Goal: Task Accomplishment & Management: Manage account settings

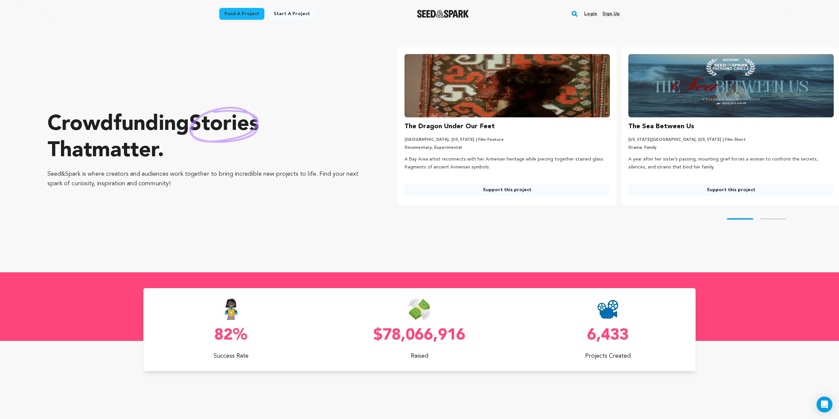
click at [590, 12] on link "Login" at bounding box center [590, 14] width 13 height 11
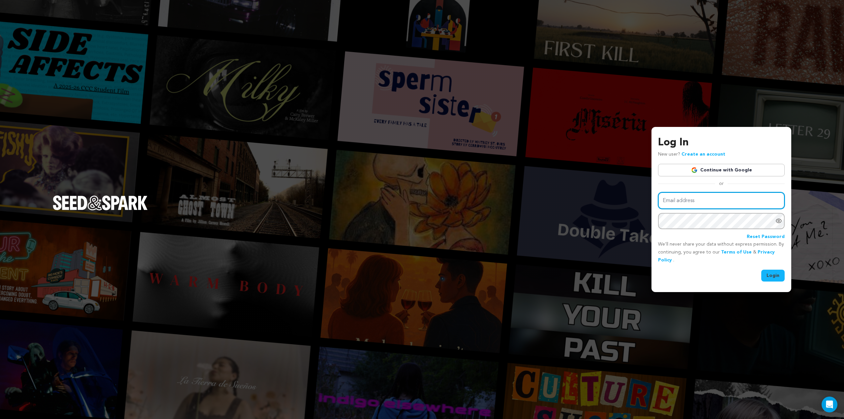
click at [732, 195] on input "Email address" at bounding box center [721, 200] width 127 height 17
click at [733, 201] on input "Email address" at bounding box center [721, 200] width 127 height 17
type input "admin@zmarcproductions.com"
click at [772, 270] on button "Login" at bounding box center [772, 276] width 23 height 12
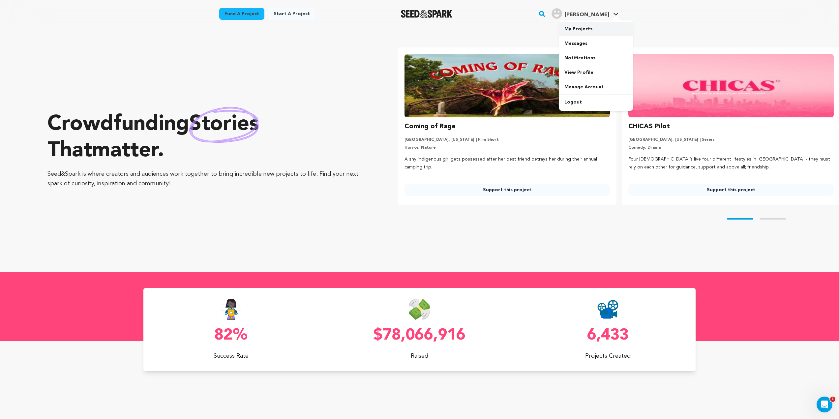
click at [582, 28] on link "My Projects" at bounding box center [596, 29] width 74 height 15
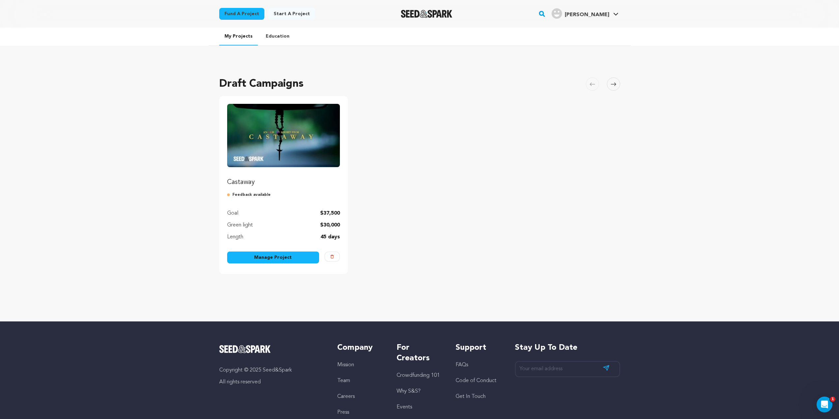
click at [262, 251] on div "Castaway Feedback available Goal $37,500 Green light $30,000 Length 45 days Man…" at bounding box center [283, 185] width 129 height 178
click at [262, 257] on link "Manage Project" at bounding box center [273, 258] width 92 height 12
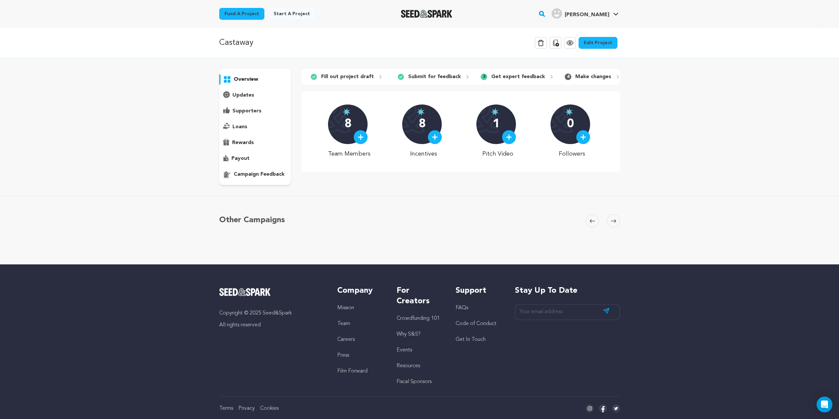
click at [257, 182] on div "overview" at bounding box center [255, 127] width 72 height 116
click at [259, 177] on p "campaign feedback" at bounding box center [259, 174] width 51 height 8
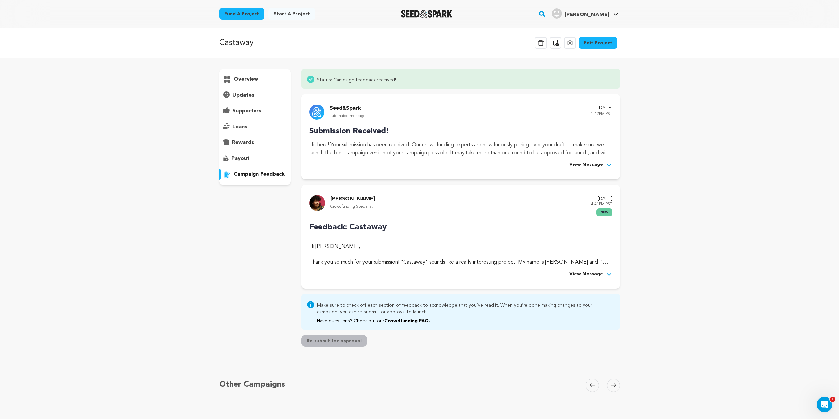
click at [600, 268] on div "Feedback: Castaway Hi Thomas Seffernick, Thank you so much for your submission!…" at bounding box center [460, 250] width 303 height 57
click at [598, 273] on span "View Message" at bounding box center [586, 274] width 34 height 8
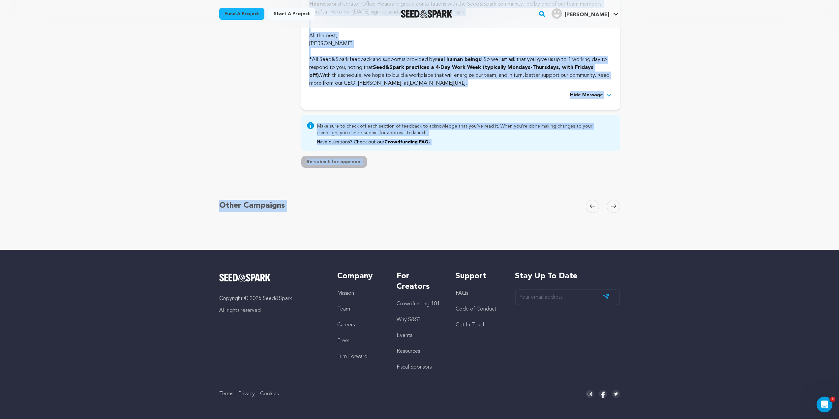
scroll to position [1900, 0]
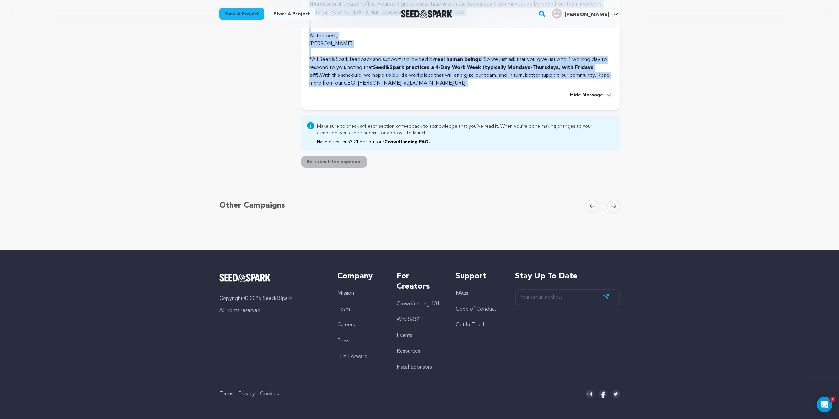
drag, startPoint x: 310, startPoint y: 110, endPoint x: 448, endPoint y: 90, distance: 139.5
copy div "Hi Thomas Seffernick, Thank you so much for your submission! "Castaway" sounds …"
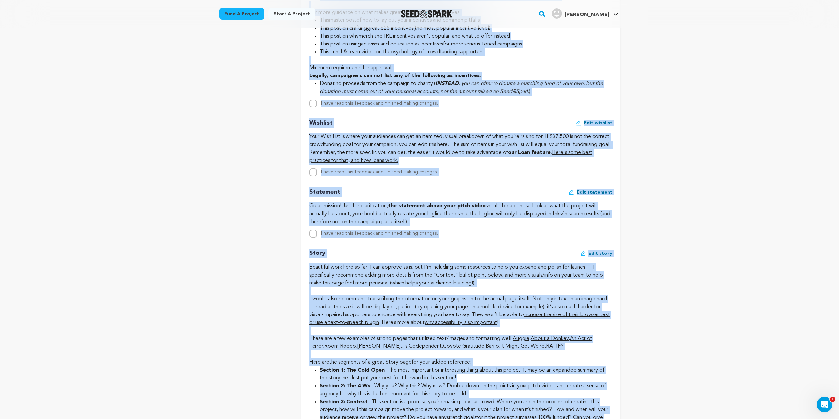
scroll to position [977, 0]
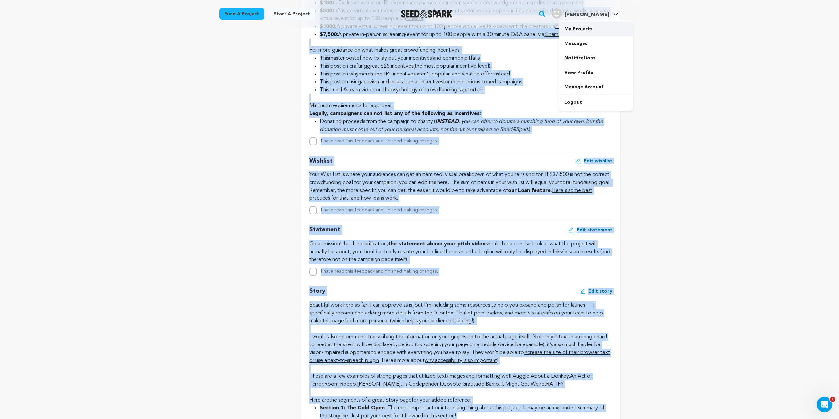
click at [596, 30] on link "My Projects" at bounding box center [596, 29] width 74 height 15
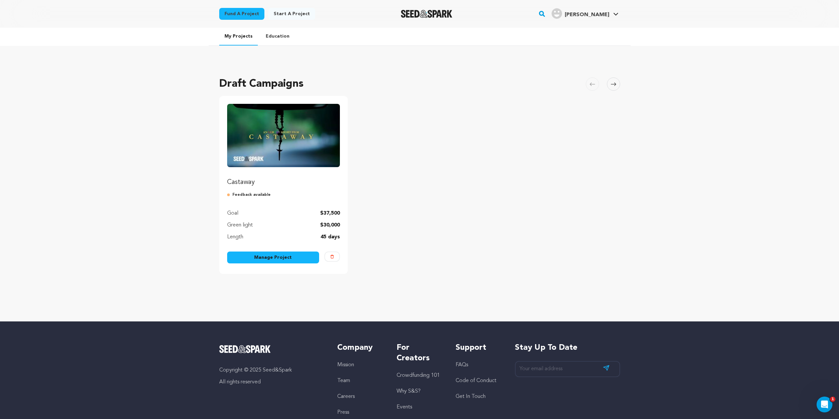
click at [283, 250] on div "Castaway Feedback available Goal $37,500 Green light $30,000 Length 45 days Man…" at bounding box center [283, 185] width 129 height 178
click at [284, 256] on link "Manage Project" at bounding box center [273, 258] width 92 height 12
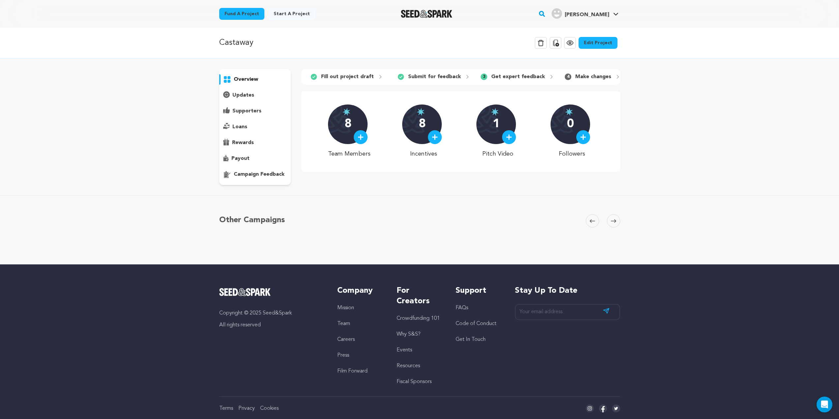
click at [261, 175] on p "campaign feedback" at bounding box center [259, 174] width 51 height 8
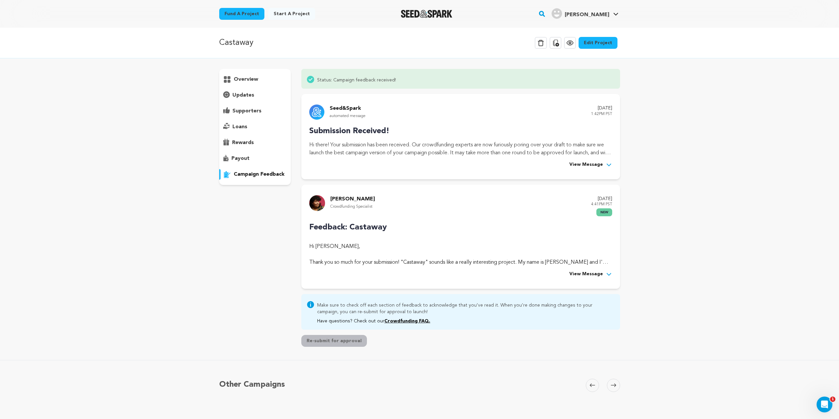
click at [592, 279] on div "[PERSON_NAME] Crowdfunding Specialist [DATE] 4:41PM PST new Feedback: Castaway …" at bounding box center [460, 237] width 318 height 104
click at [593, 277] on span "View Message" at bounding box center [586, 274] width 34 height 8
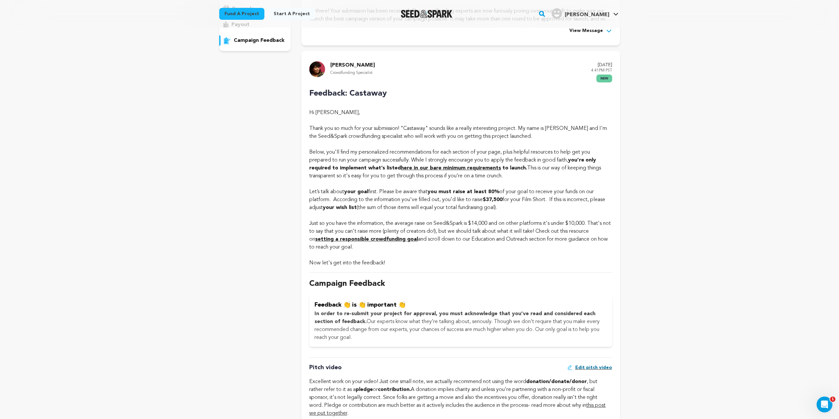
scroll to position [165, 0]
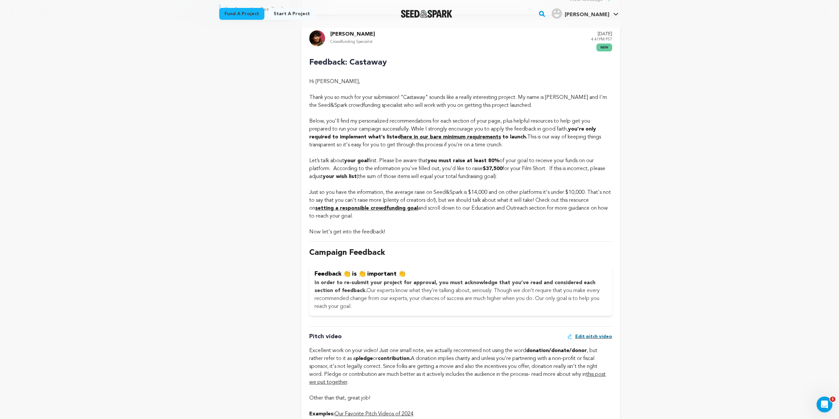
click at [404, 208] on strong "setting a responsible crowdfunding goal" at bounding box center [366, 208] width 103 height 5
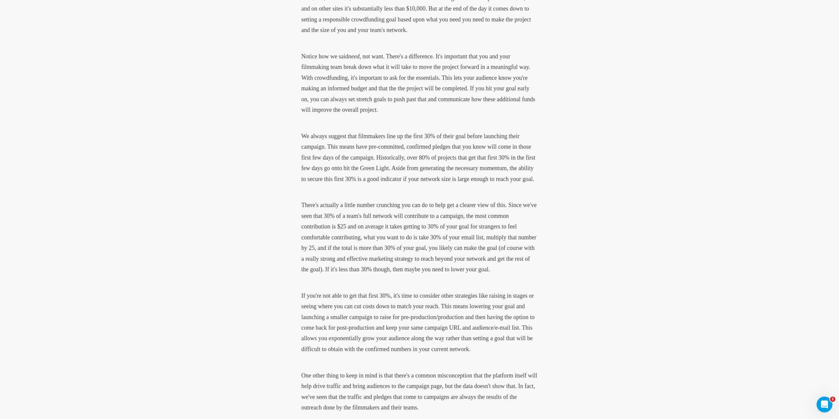
scroll to position [264, 0]
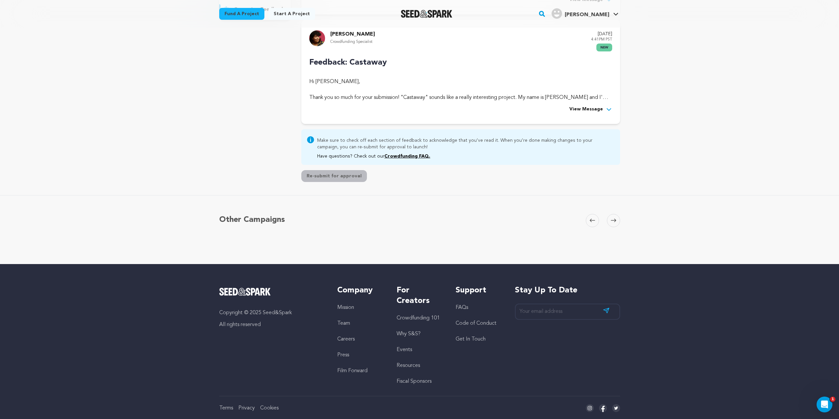
click at [597, 109] on span "View Message" at bounding box center [586, 109] width 34 height 8
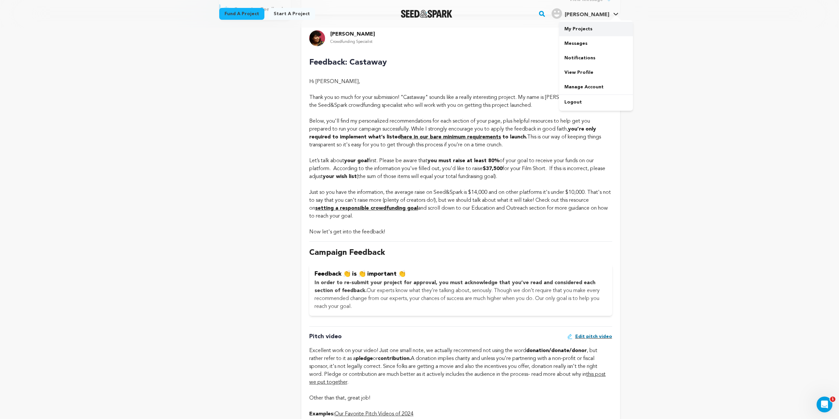
click at [593, 28] on link "My Projects" at bounding box center [596, 29] width 74 height 15
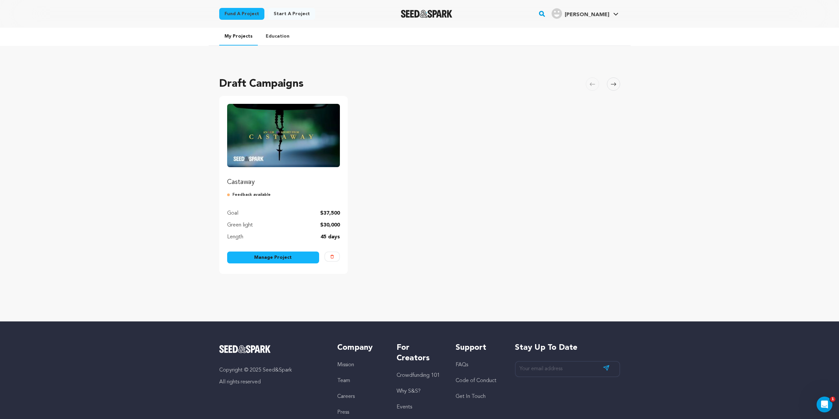
click at [298, 256] on link "Manage Project" at bounding box center [273, 258] width 92 height 12
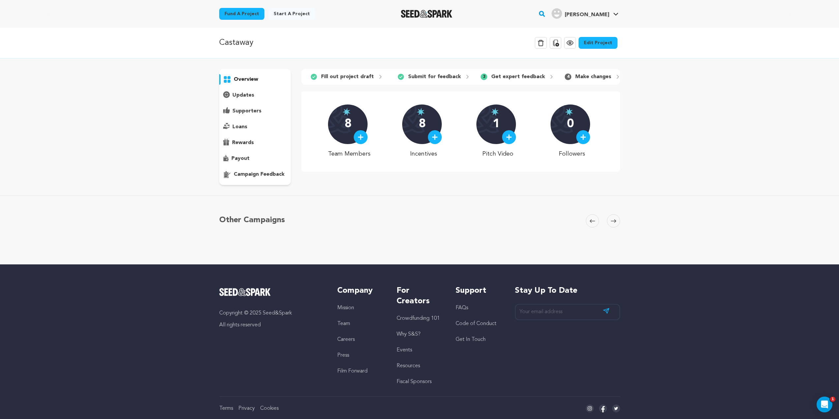
click at [589, 47] on link "Edit Project" at bounding box center [598, 43] width 39 height 12
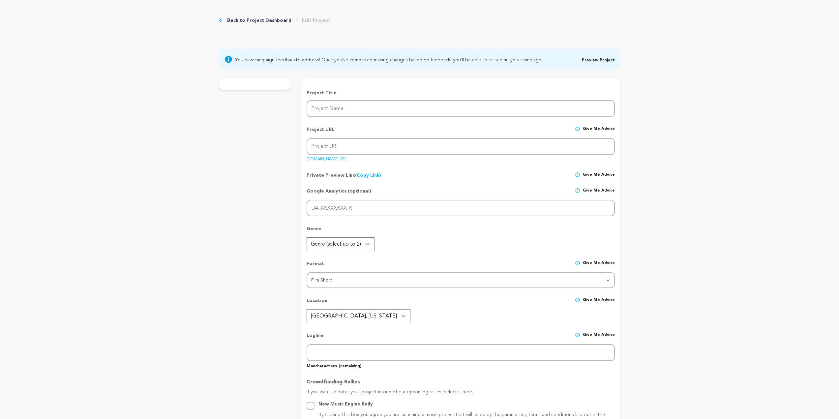
type input "Castaway"
type input "castaway-1"
type input "After casting away his queer son to preserve his religious beliefs, a devout Ca…"
type textarea "Castaway follows a Mexican father who chooses love over rigid beliefs, reaching…"
type textarea "Castaway is a short film about breaking generational cycles and reclaiming love…"
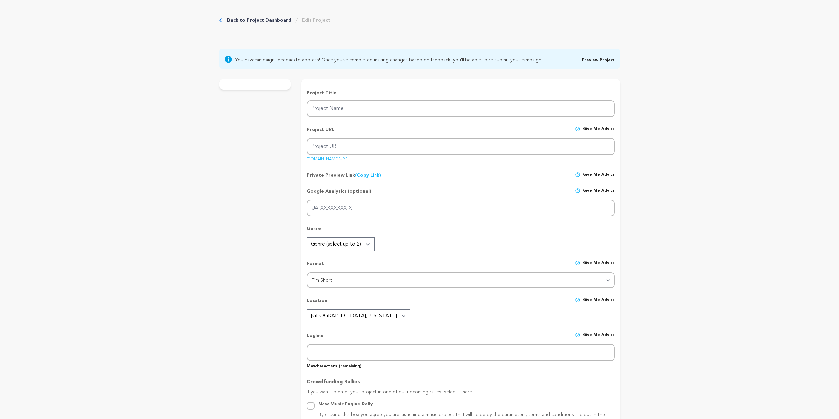
radio input "true"
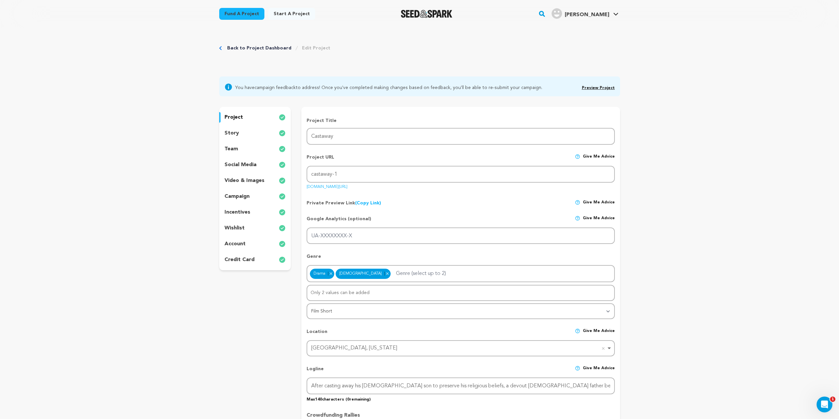
click at [243, 258] on p "credit card" at bounding box center [239, 260] width 30 height 8
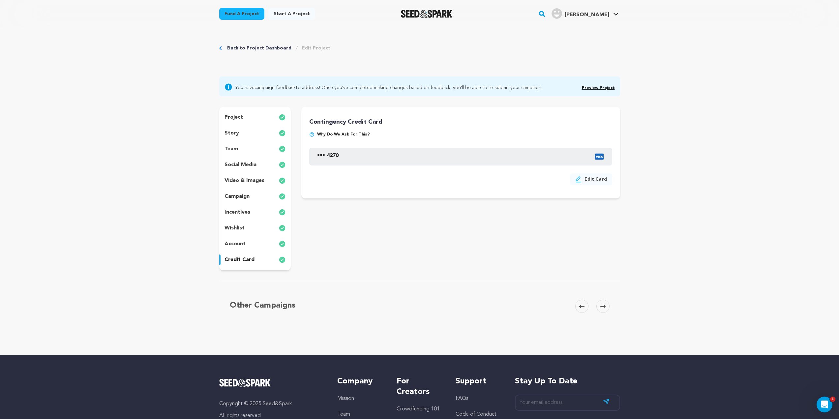
click at [239, 243] on p "account" at bounding box center [234, 244] width 21 height 8
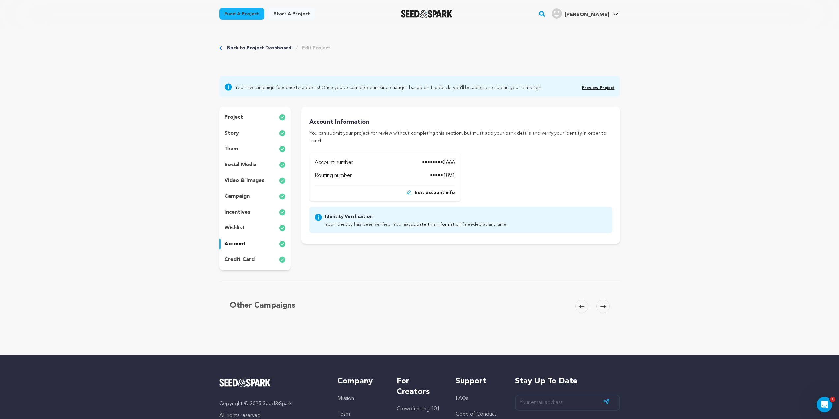
click at [239, 231] on p "wishlist" at bounding box center [234, 228] width 20 height 8
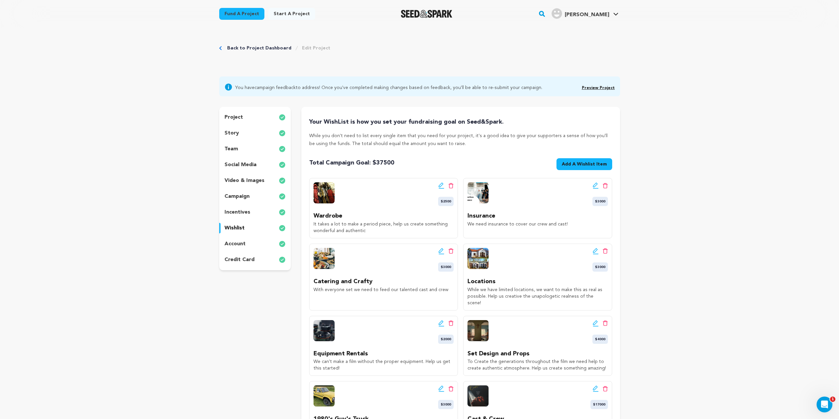
click at [238, 240] on p "account" at bounding box center [234, 244] width 21 height 8
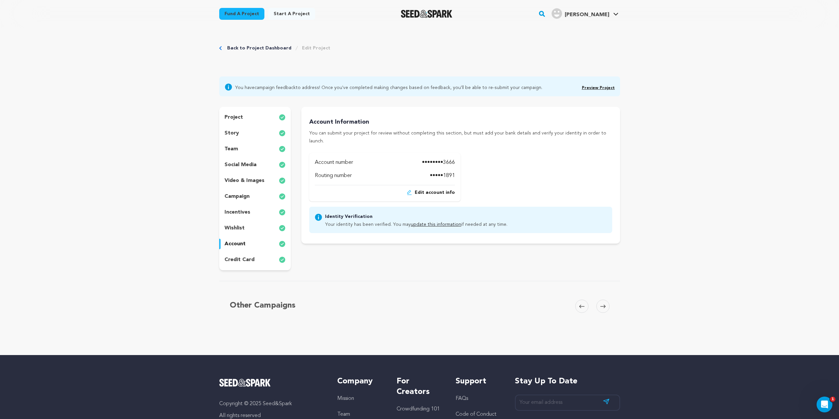
click at [236, 227] on p "wishlist" at bounding box center [234, 228] width 20 height 8
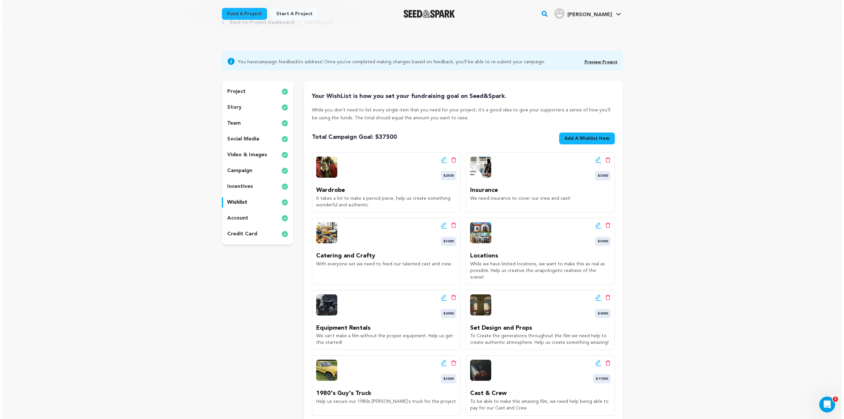
scroll to position [66, 0]
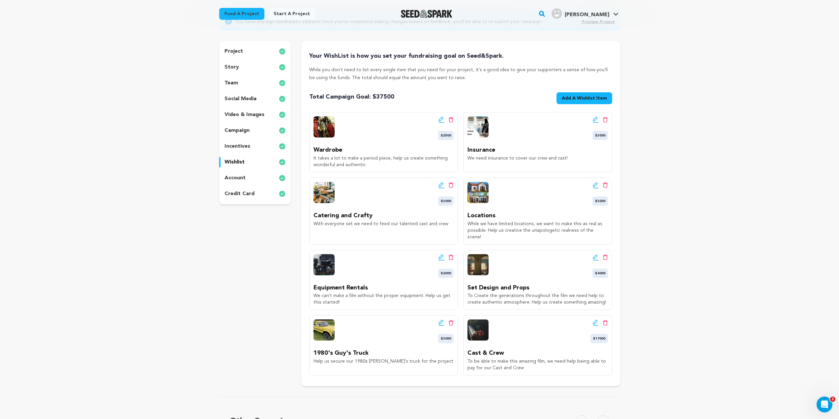
click at [440, 187] on icon at bounding box center [441, 184] width 5 height 5
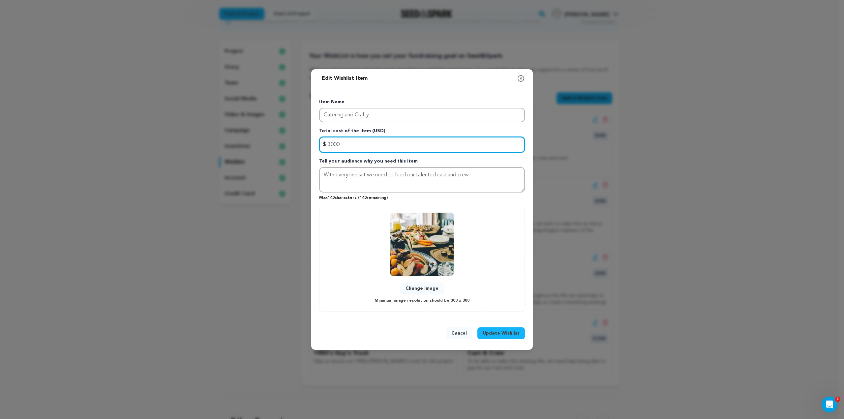
drag, startPoint x: 396, startPoint y: 148, endPoint x: 273, endPoint y: 149, distance: 122.6
click at [281, 149] on div "Edit Wishlist Item Close modal Item Name Catering and Crafty Total cost of the …" at bounding box center [422, 209] width 844 height 419
type input "2500"
click at [484, 332] on button "Update Wishlist" at bounding box center [500, 333] width 47 height 12
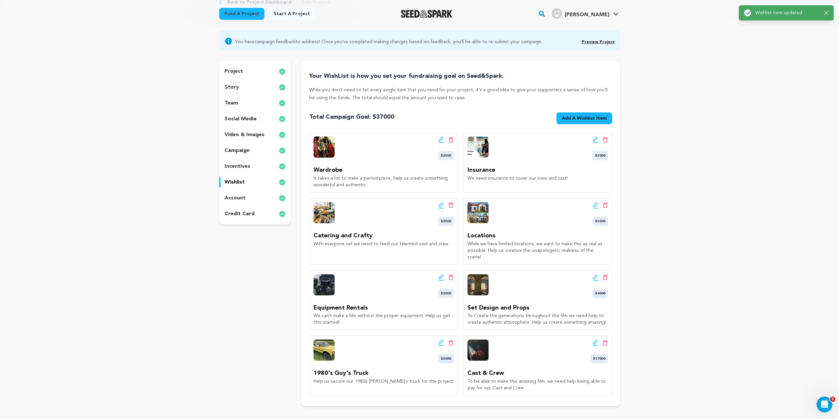
scroll to position [99, 0]
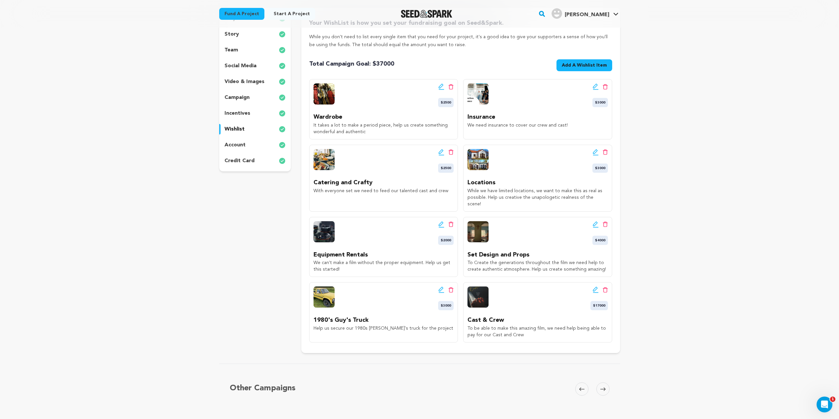
click at [440, 286] on icon at bounding box center [441, 289] width 6 height 7
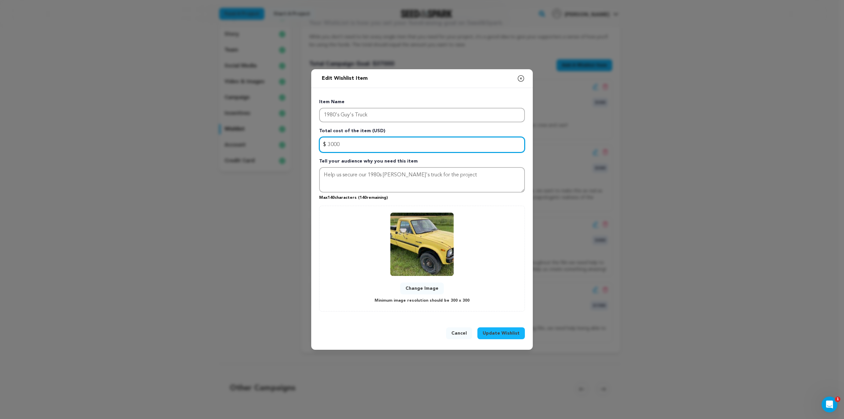
drag, startPoint x: 318, startPoint y: 137, endPoint x: 296, endPoint y: 137, distance: 22.1
click at [302, 137] on div "Edit Wishlist Item Close modal Item Name 1980's Guy's Truck Total cost of the i…" at bounding box center [422, 209] width 844 height 419
type input "2000"
click at [496, 332] on span "Update Wishlist" at bounding box center [501, 333] width 37 height 7
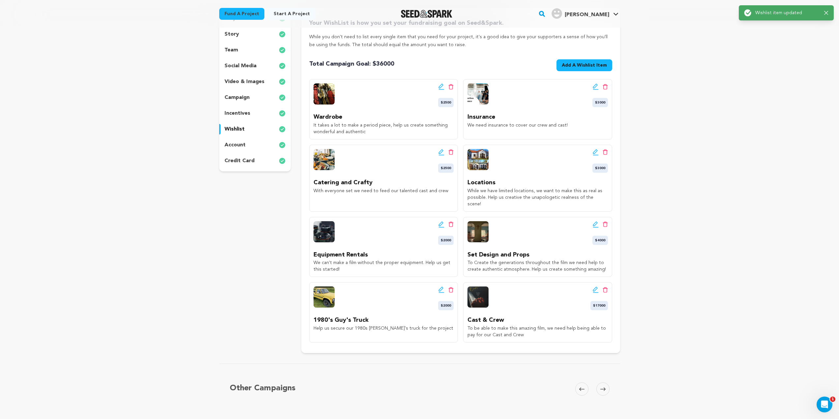
click at [594, 86] on icon at bounding box center [595, 86] width 5 height 5
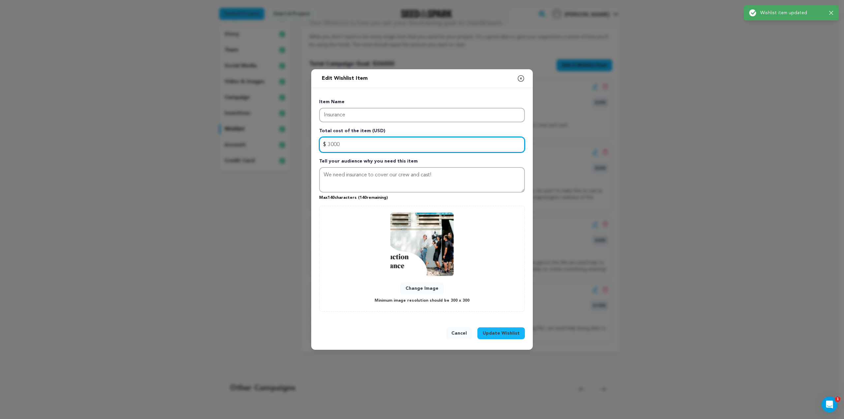
drag, startPoint x: 382, startPoint y: 144, endPoint x: 312, endPoint y: 140, distance: 70.3
click at [313, 140] on div "Item Name Insurance Total cost of the item (USD) $ Amount 3000 Tell your audien…" at bounding box center [422, 203] width 222 height 231
type input "2400"
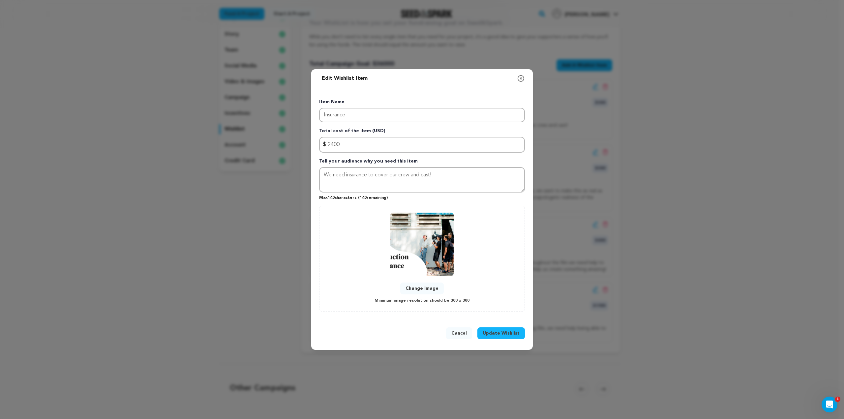
click at [500, 331] on span "Update Wishlist" at bounding box center [501, 333] width 37 height 7
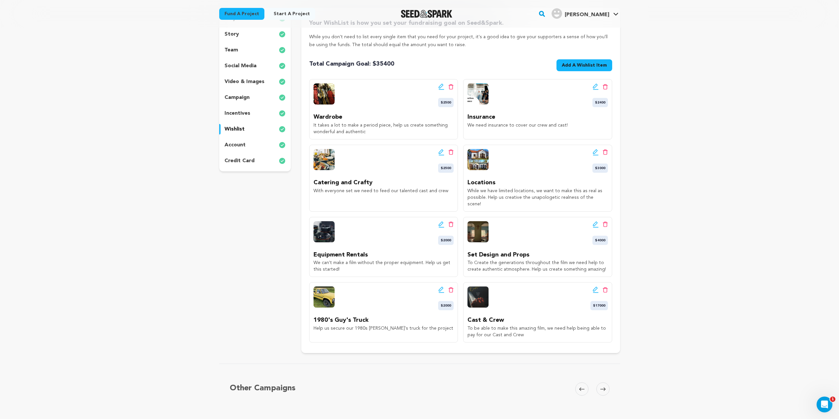
click at [596, 221] on icon at bounding box center [595, 223] width 5 height 5
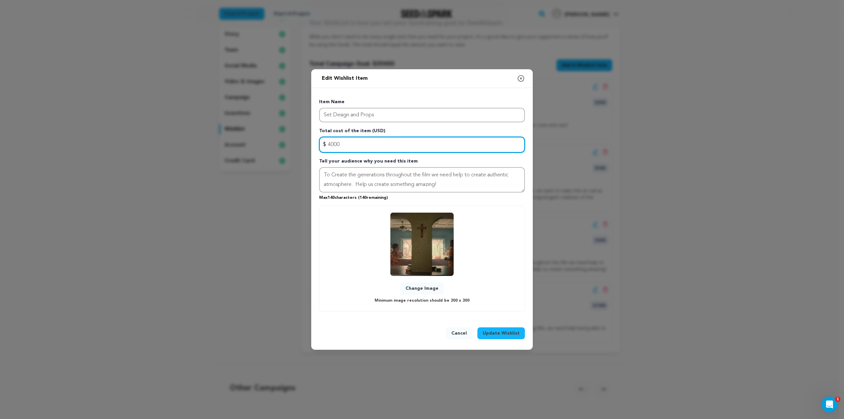
drag, startPoint x: 387, startPoint y: 148, endPoint x: 280, endPoint y: 132, distance: 108.0
click at [288, 134] on div "Edit Wishlist Item Close modal Item Name Set Design and Props Total cost of the…" at bounding box center [422, 209] width 844 height 419
type input "3000"
click at [490, 331] on span "Update Wishlist" at bounding box center [501, 333] width 37 height 7
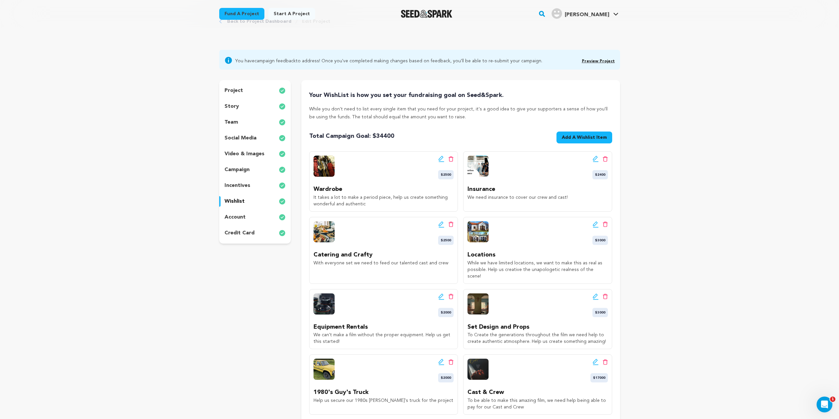
scroll to position [0, 0]
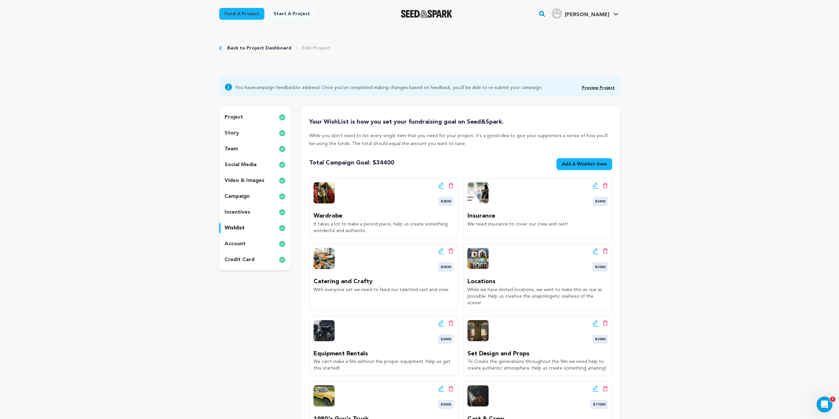
click at [240, 211] on p "incentives" at bounding box center [237, 212] width 26 height 8
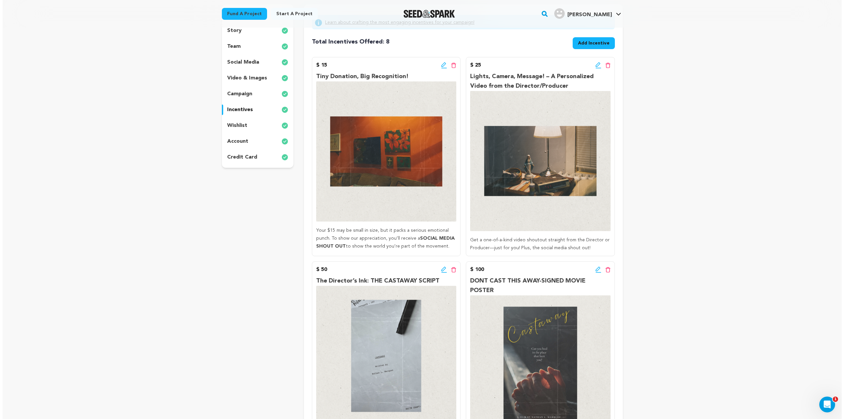
scroll to position [198, 0]
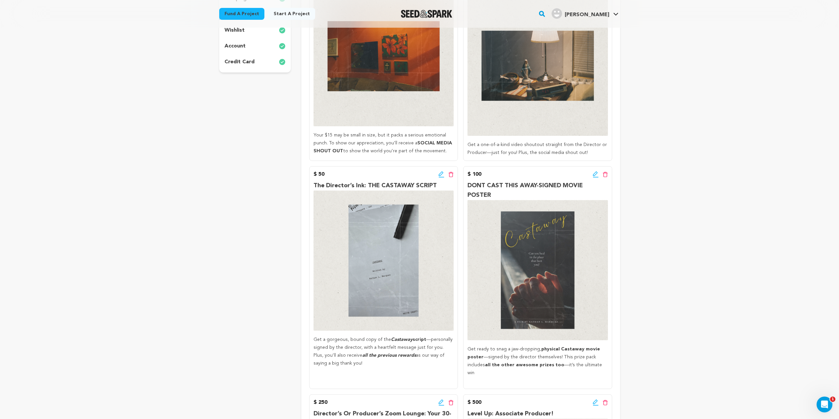
click at [441, 174] on icon at bounding box center [441, 173] width 5 height 5
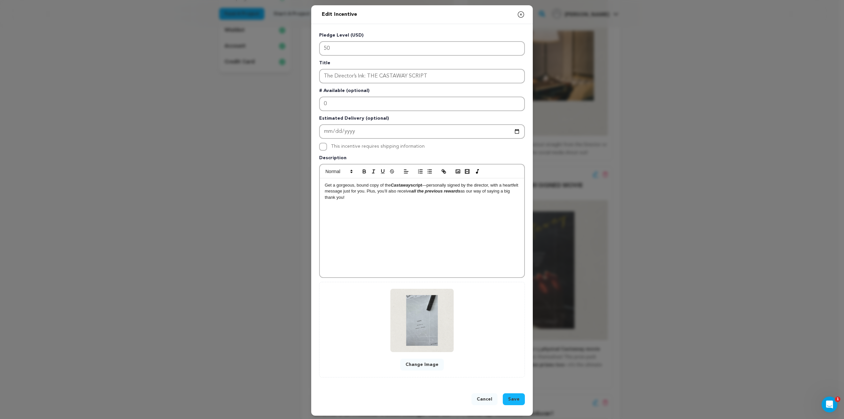
click at [335, 185] on p "Get a gorgeous, bound copy of the Castaway script —personally signed by the dir…" at bounding box center [422, 191] width 194 height 18
click at [336, 185] on p "Get a gorgeous, bound copy of the Castaway script —personally signed by the dir…" at bounding box center [422, 191] width 194 height 18
click at [358, 184] on p "Get a gorgeous, bound copy of the Castaway script —personally signed by the dir…" at bounding box center [422, 191] width 194 height 18
drag, startPoint x: 353, startPoint y: 184, endPoint x: 366, endPoint y: 185, distance: 12.9
click at [366, 185] on p "Get a gorgeous, bound copy of the Castaway script —personally signed by the dir…" at bounding box center [422, 191] width 194 height 18
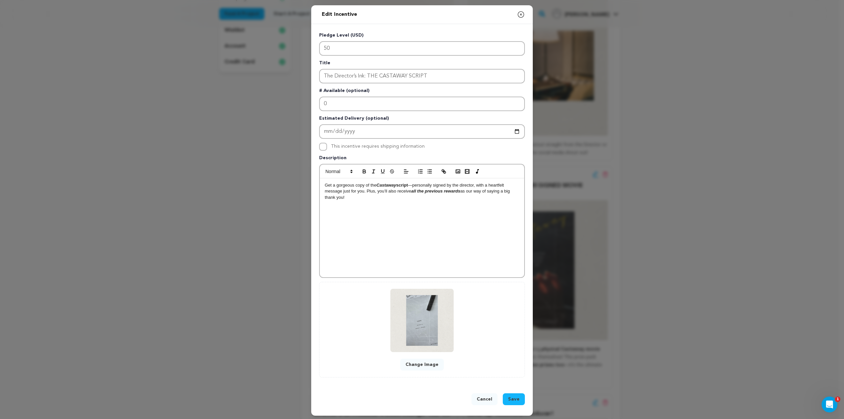
click at [516, 393] on div "Cancel Save" at bounding box center [422, 400] width 222 height 30
click at [515, 396] on span "Save" at bounding box center [514, 399] width 12 height 7
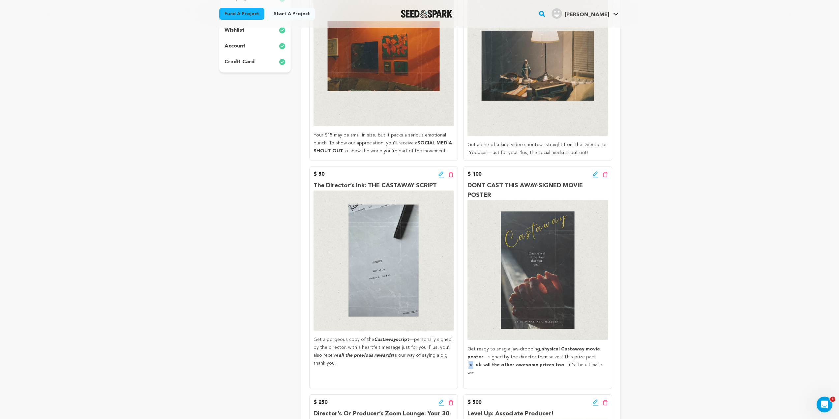
drag, startPoint x: 596, startPoint y: 350, endPoint x: 575, endPoint y: 348, distance: 20.8
click at [581, 350] on p "Get ready to snag a jaw-dropping, physical Castaway movie poster —signed by the…" at bounding box center [537, 360] width 140 height 31
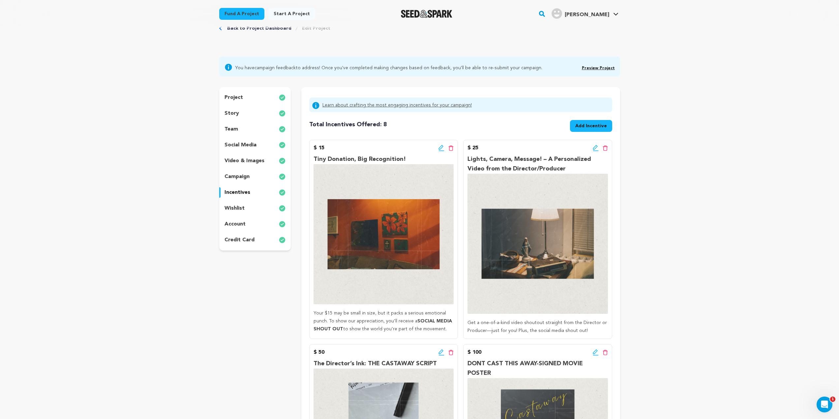
scroll to position [0, 0]
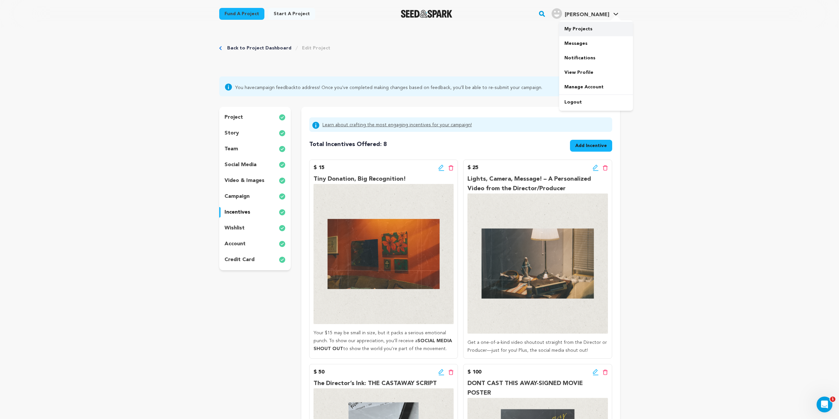
drag, startPoint x: 600, startPoint y: 26, endPoint x: 599, endPoint y: 32, distance: 5.7
click at [600, 26] on link "My Projects" at bounding box center [596, 29] width 74 height 15
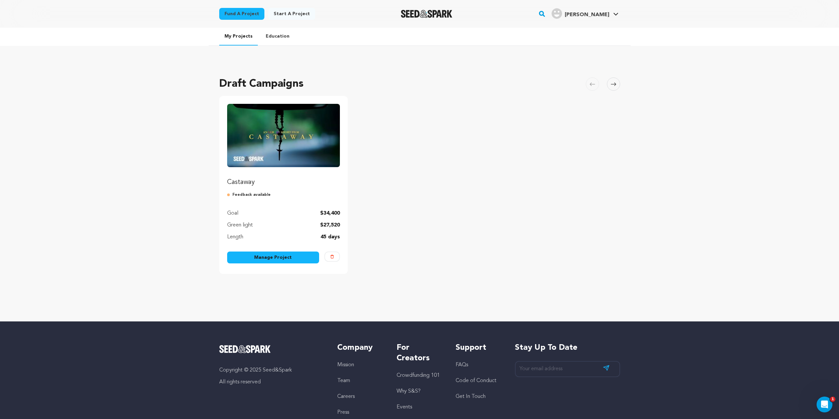
click at [266, 257] on link "Manage Project" at bounding box center [273, 258] width 92 height 12
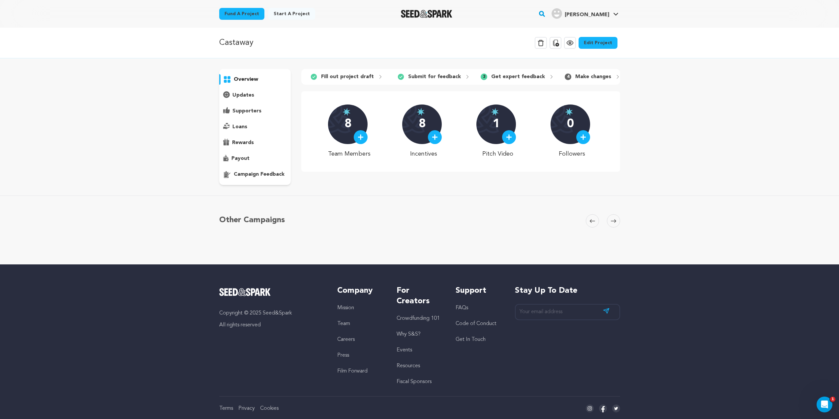
click at [247, 176] on p "campaign feedback" at bounding box center [259, 174] width 51 height 8
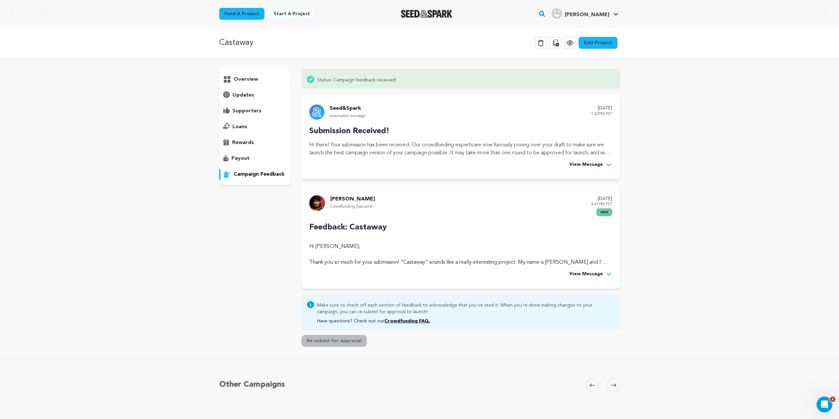
click at [607, 273] on icon at bounding box center [609, 274] width 7 height 7
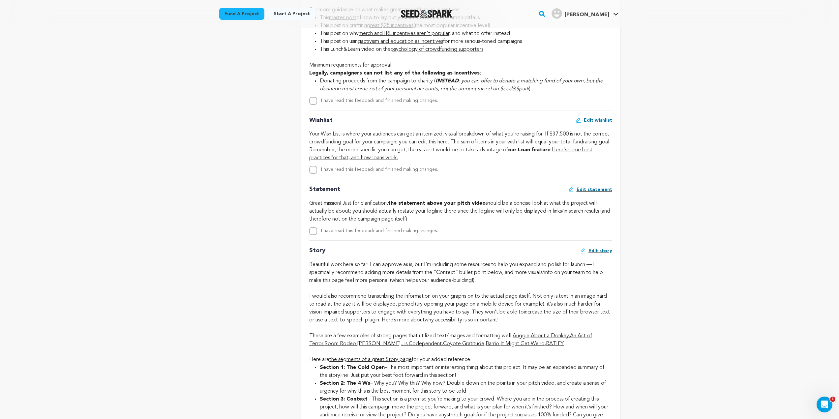
scroll to position [1055, 0]
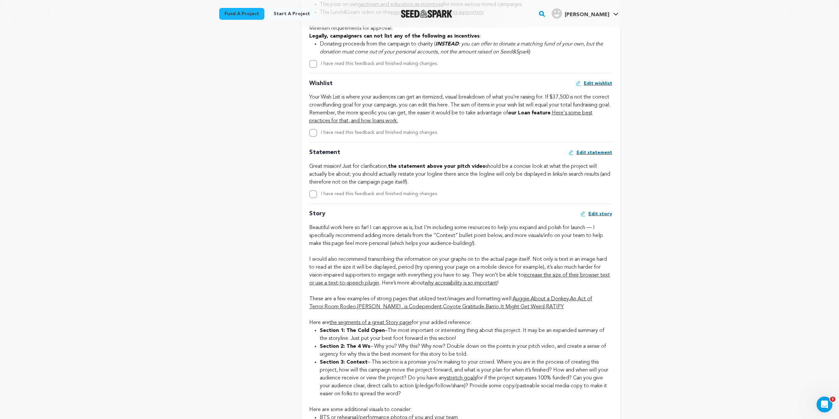
click at [600, 152] on span "Edit statement" at bounding box center [595, 152] width 36 height 7
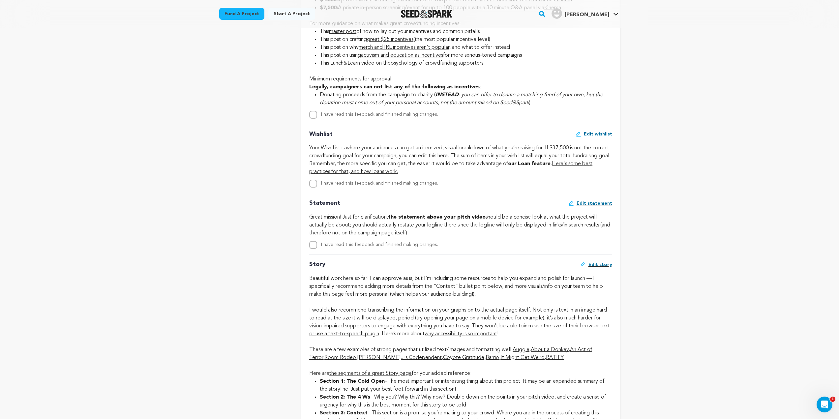
scroll to position [857, 0]
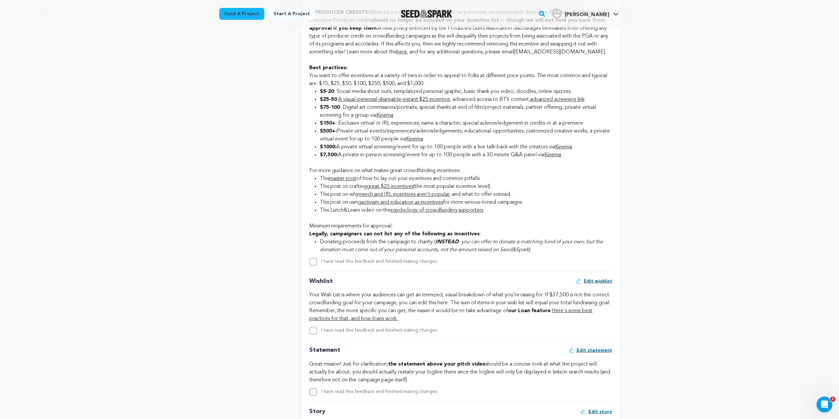
click at [408, 193] on link "merch and IRL incentives aren't popular" at bounding box center [404, 194] width 91 height 5
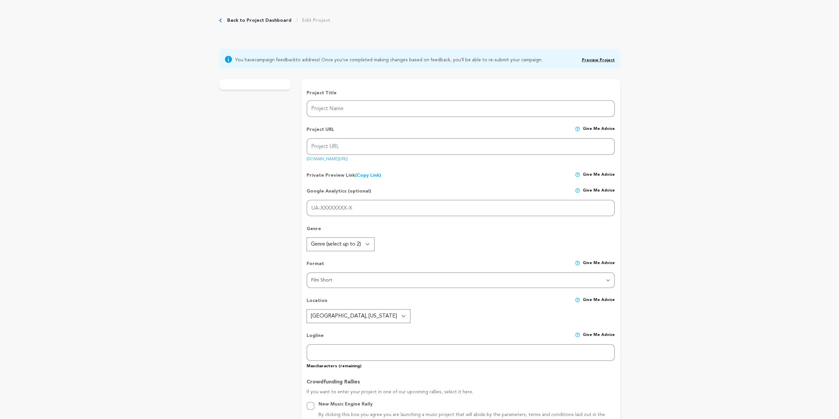
type input "Castaway"
type input "castaway-1"
type input "After casting away his queer son to preserve his religious beliefs, a devout Ca…"
type textarea "Castaway follows a Mexican father who chooses love over rigid beliefs, reaching…"
type textarea "Castaway is a short film about breaking generational cycles and reclaiming love…"
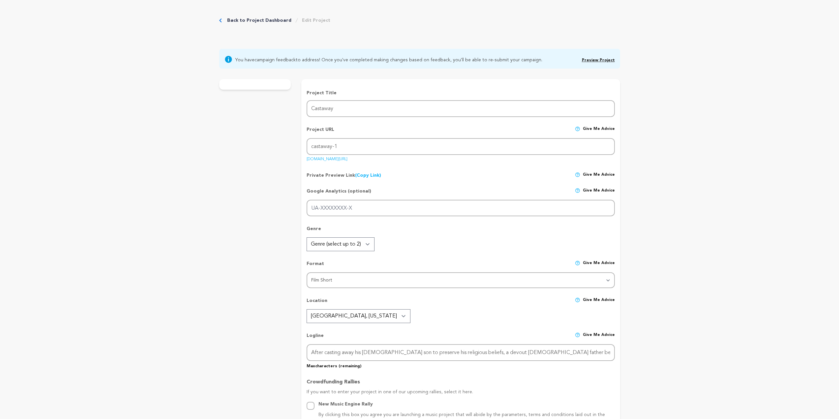
radio input "true"
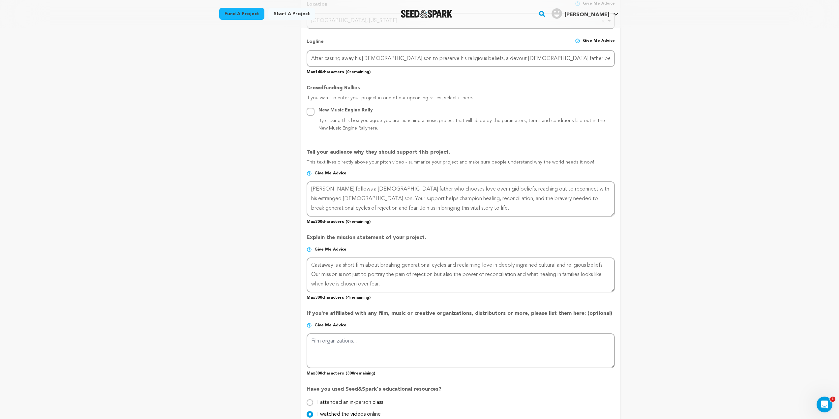
scroll to position [330, 0]
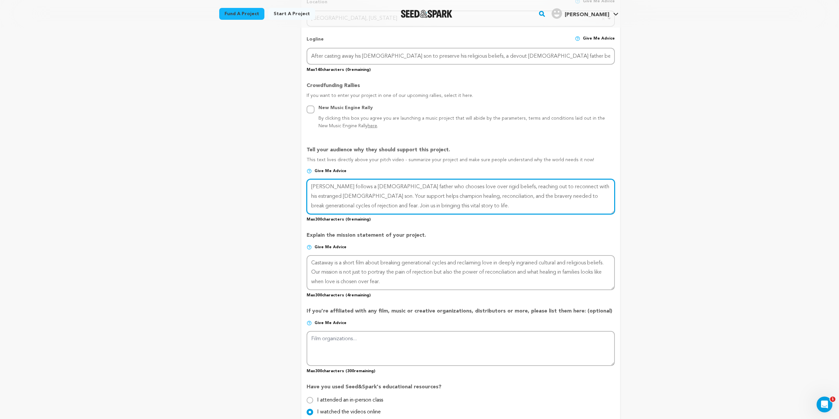
drag, startPoint x: 416, startPoint y: 207, endPoint x: 280, endPoint y: 188, distance: 137.4
click at [280, 188] on div "project story team social media video & images campaign incentives wishlist" at bounding box center [419, 158] width 401 height 763
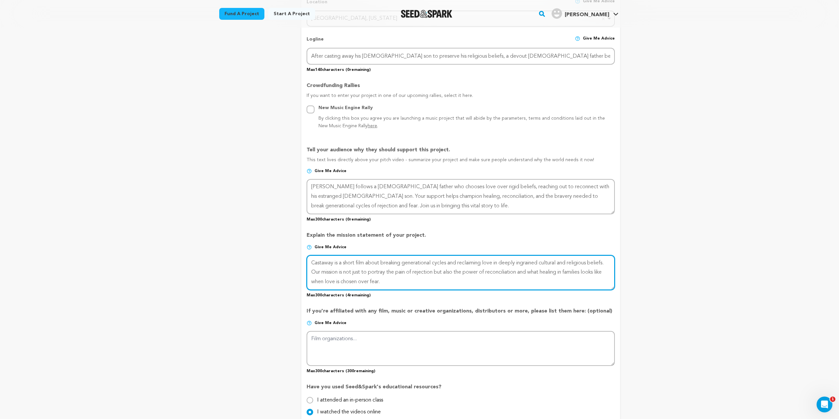
click at [422, 283] on textarea at bounding box center [461, 272] width 308 height 35
drag, startPoint x: 422, startPoint y: 283, endPoint x: 270, endPoint y: 251, distance: 155.0
click at [270, 251] on div "project story team social media video & images campaign incentives wishlist" at bounding box center [419, 158] width 401 height 763
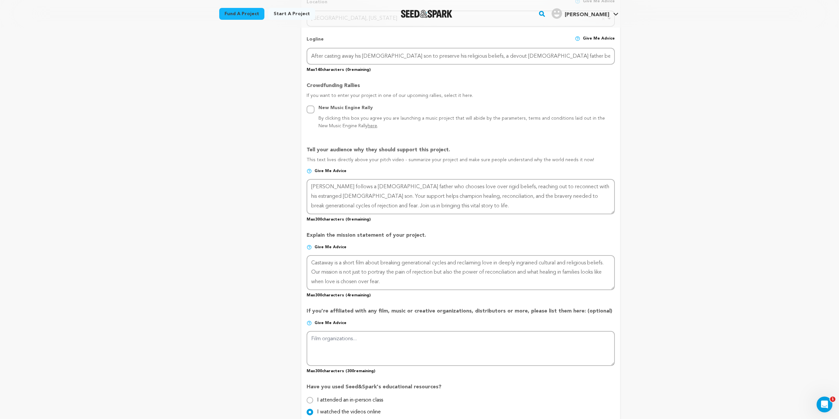
click at [333, 249] on span "Give me advice" at bounding box center [330, 247] width 32 height 5
click at [309, 246] on img at bounding box center [309, 247] width 5 height 5
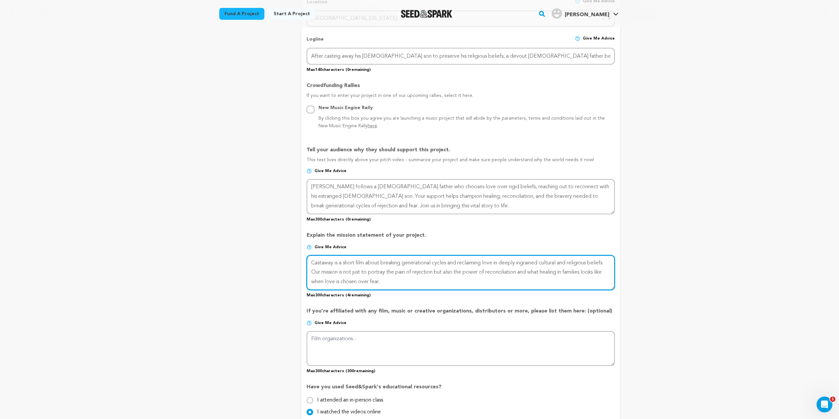
click at [403, 283] on textarea at bounding box center [461, 272] width 308 height 35
click at [407, 281] on textarea at bounding box center [461, 272] width 308 height 35
click at [425, 284] on textarea at bounding box center [461, 272] width 308 height 35
drag, startPoint x: 394, startPoint y: 283, endPoint x: 291, endPoint y: 259, distance: 105.5
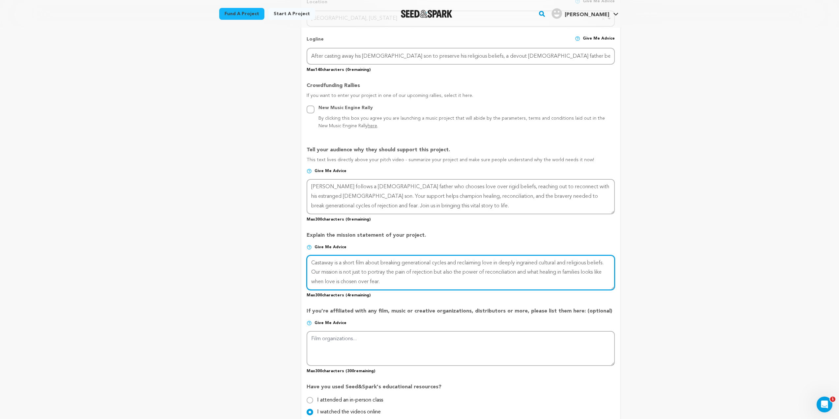
click at [291, 259] on div "project story team social media video & images campaign incentives wishlist" at bounding box center [419, 158] width 401 height 763
paste textarea "powerful short film that explores how we can break generational cycles and redi…"
click at [385, 273] on textarea at bounding box center [461, 272] width 308 height 35
click at [355, 270] on textarea at bounding box center [461, 272] width 308 height 35
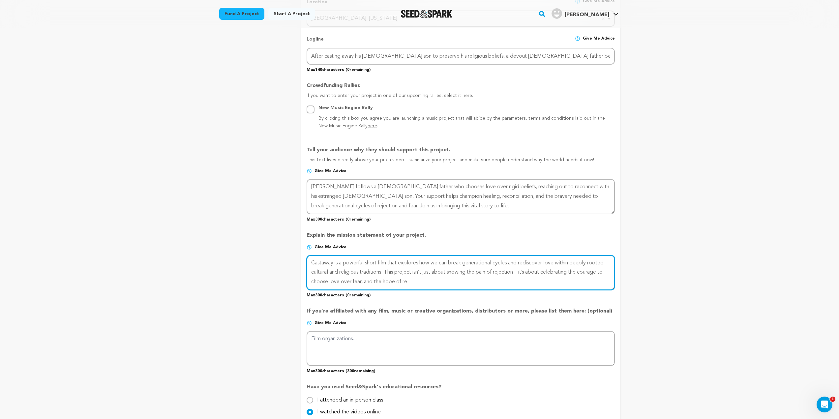
click at [355, 270] on textarea at bounding box center [461, 272] width 308 height 35
paste textarea "about breaking generational cycles and reclaiming love within cultural and reli…"
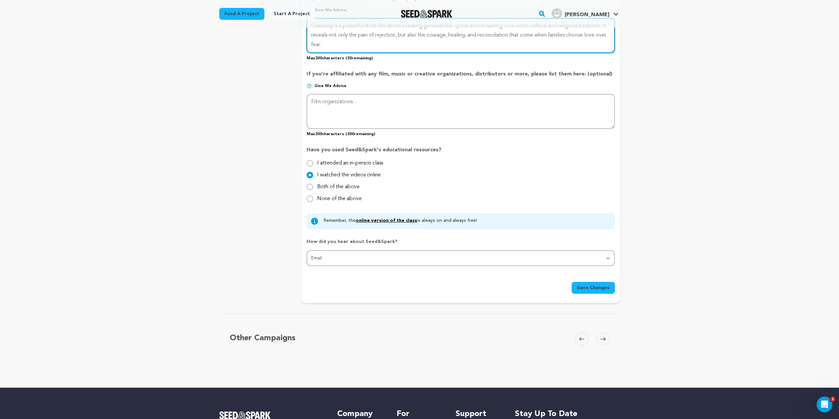
scroll to position [626, 0]
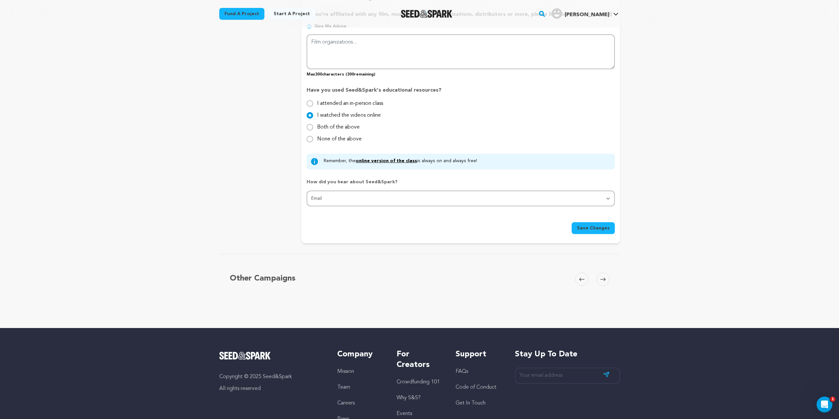
type textarea "Castaway is a powerful short film about breaking generational cycles and reclai…"
click at [605, 225] on span "Save Changes" at bounding box center [593, 228] width 33 height 7
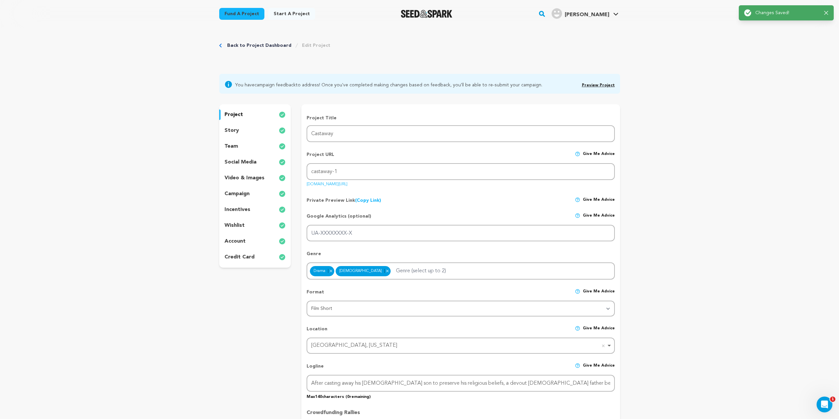
scroll to position [0, 0]
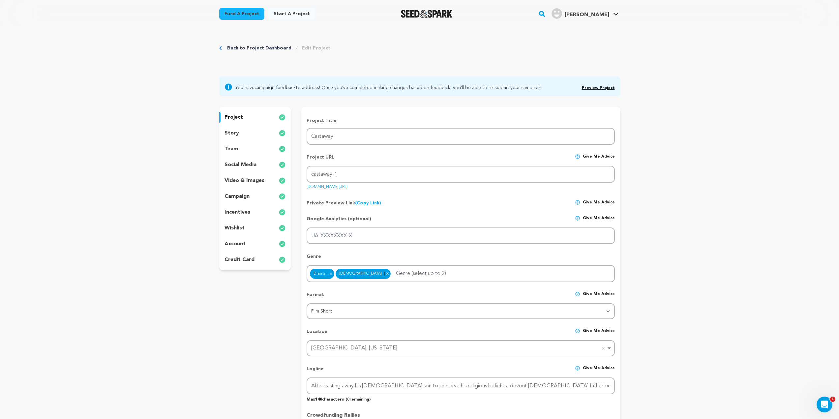
click at [234, 134] on p "story" at bounding box center [231, 133] width 15 height 8
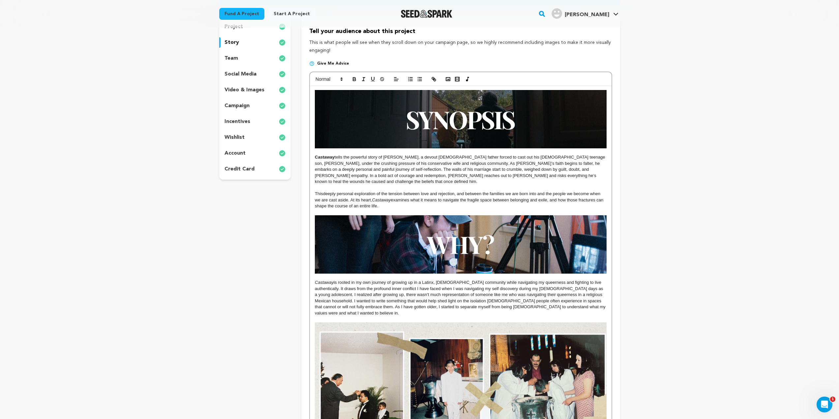
scroll to position [33, 0]
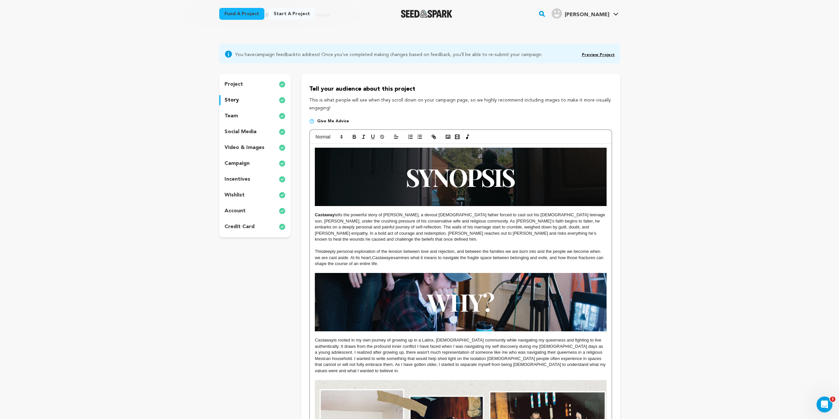
click at [235, 179] on p "incentives" at bounding box center [237, 179] width 26 height 8
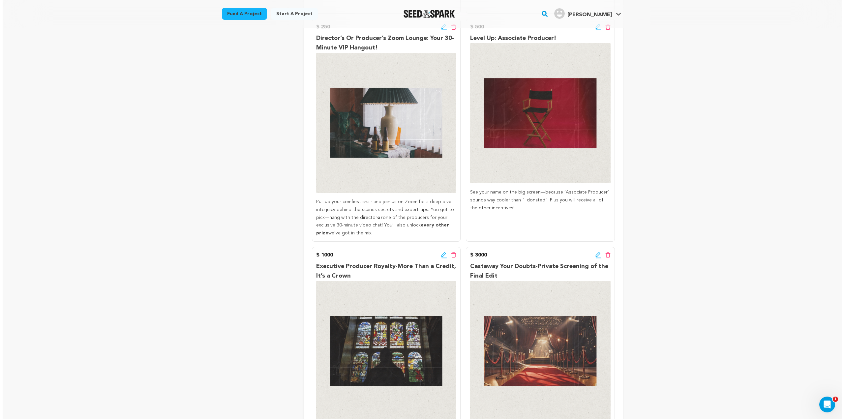
scroll to position [461, 0]
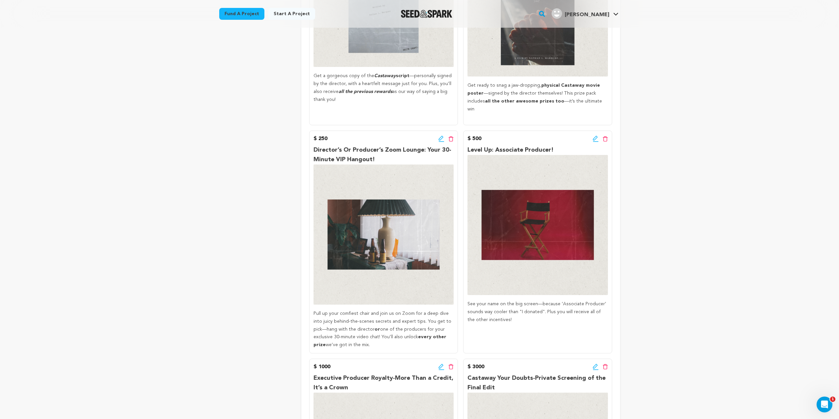
click at [595, 135] on icon at bounding box center [596, 138] width 6 height 7
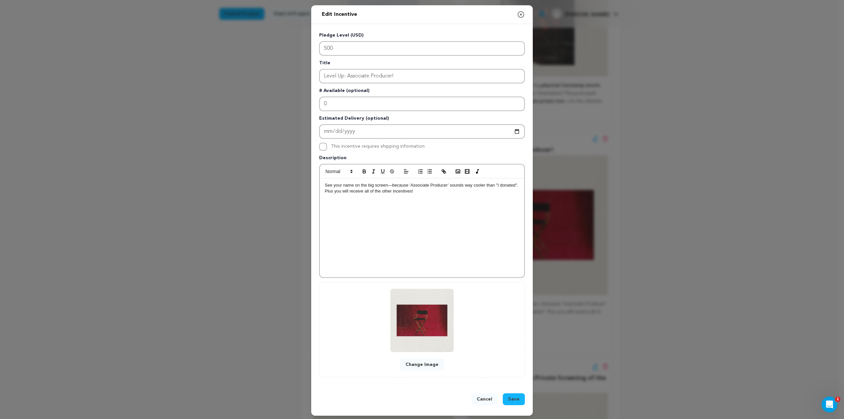
click at [512, 187] on p "See your name on the big screen—because ‘Associate Producer’ sounds way cooler …" at bounding box center [422, 188] width 194 height 12
click at [518, 186] on div "See your name on the big screen—because ‘Associate Producer’ sounds way cooler …" at bounding box center [422, 227] width 204 height 99
click at [452, 191] on p "See your name on the big screen and on IMBD. With this incentive you will recei…" at bounding box center [422, 188] width 194 height 12
click at [512, 400] on span "Save" at bounding box center [514, 399] width 12 height 7
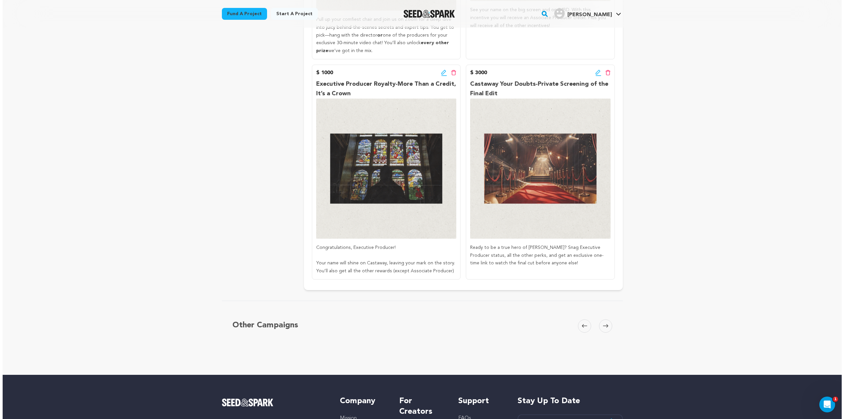
scroll to position [709, 0]
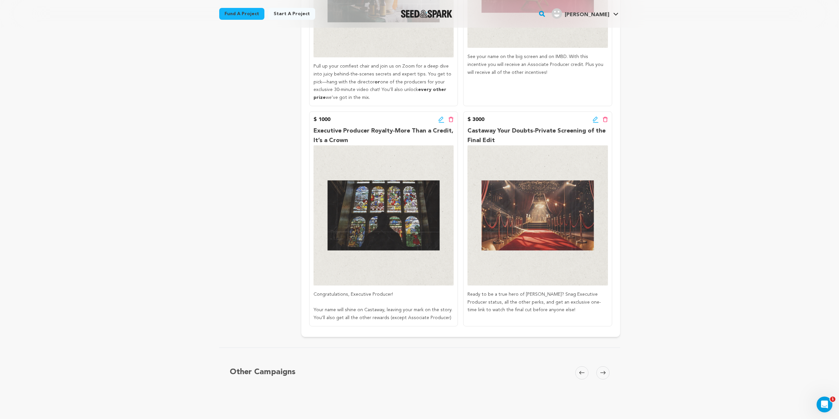
click at [596, 116] on icon at bounding box center [596, 119] width 6 height 7
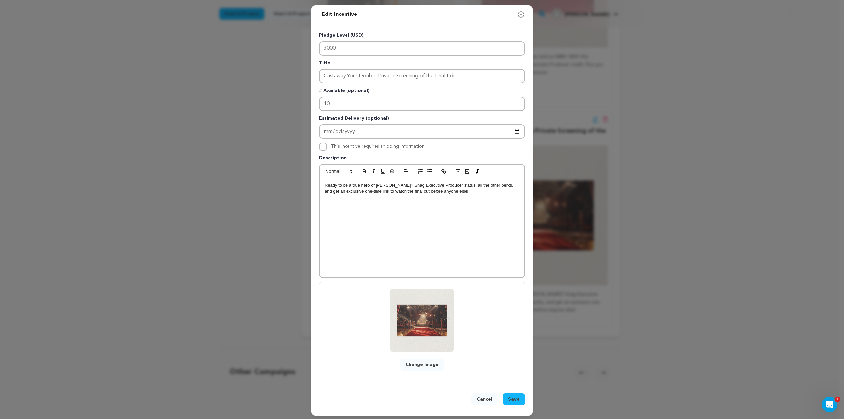
click at [448, 195] on div "Ready to be a true hero of Castaway? Snag Executive Producer status, all the ot…" at bounding box center [422, 227] width 204 height 99
click at [456, 187] on p "Ready to be a true hero of Castaway? Snag Executive Producer status, all the ot…" at bounding box center [422, 188] width 194 height 12
click at [412, 192] on p "Ready to be a true hero of Castaway? Snag Executive Producer status on the big …" at bounding box center [422, 191] width 194 height 18
click at [516, 399] on span "Save" at bounding box center [514, 399] width 12 height 7
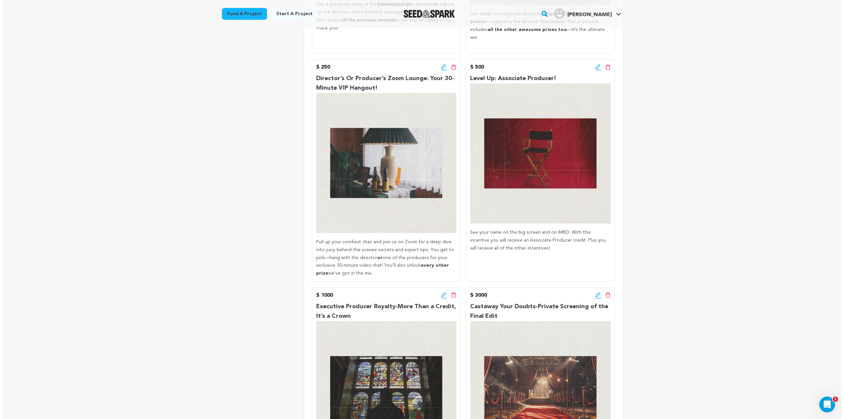
scroll to position [659, 0]
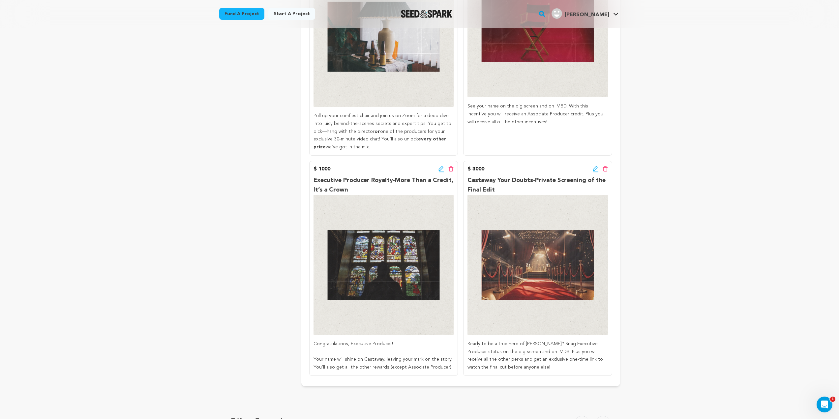
click at [440, 166] on icon at bounding box center [441, 169] width 6 height 7
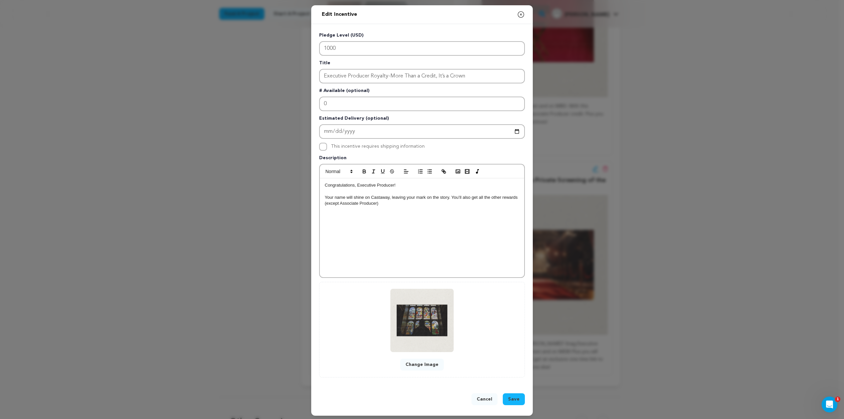
click at [381, 199] on p "Your name will shine on Castaway, leaving your mark on the story. You’ll also g…" at bounding box center [422, 200] width 194 height 12
click at [385, 202] on p "Your name will shine on Castaway, leaving your mark on the story. You’ll also g…" at bounding box center [422, 200] width 194 height 12
click at [408, 185] on p "Congratulations, Executive Producer!" at bounding box center [422, 185] width 194 height 6
drag, startPoint x: 368, startPoint y: 195, endPoint x: 383, endPoint y: 194, distance: 15.9
click at [368, 195] on p "Your name will shine on Castaway, leaving your mark on the story. You’ll also g…" at bounding box center [422, 200] width 194 height 12
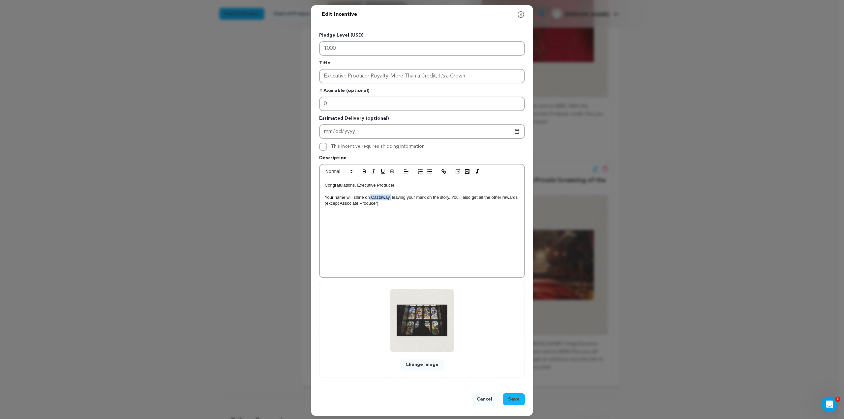
drag, startPoint x: 388, startPoint y: 197, endPoint x: 367, endPoint y: 197, distance: 21.4
click at [367, 197] on p "Your name will shine on Castaway, leaving your mark on the story. You’ll also g…" at bounding box center [422, 200] width 194 height 12
click at [390, 198] on p "Your name will shine on Castaway, leaving your mark on the story. You’ll also g…" at bounding box center [422, 200] width 194 height 12
click at [453, 199] on p "Your name will shine on Castaway, leaving your mark on the story. You’ll also g…" at bounding box center [422, 200] width 194 height 12
drag, startPoint x: 417, startPoint y: 206, endPoint x: 321, endPoint y: 197, distance: 97.0
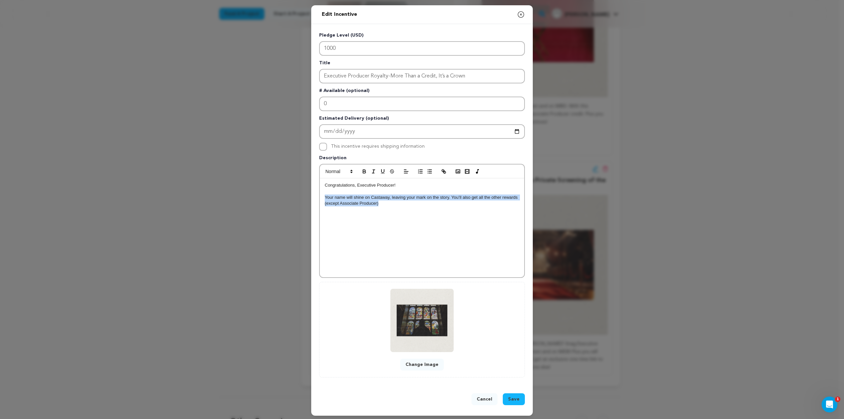
click at [321, 197] on div "Congratulations, Executive Producer! Your name will shine on Castaway, leaving …" at bounding box center [422, 227] width 204 height 99
click at [514, 398] on span "Save" at bounding box center [514, 399] width 12 height 7
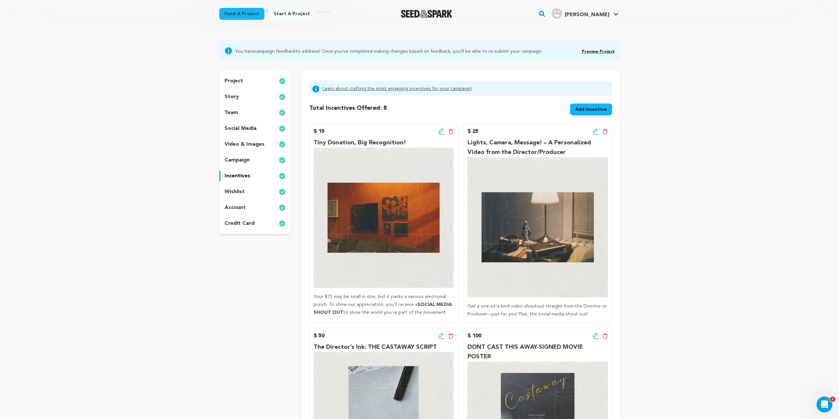
scroll to position [0, 0]
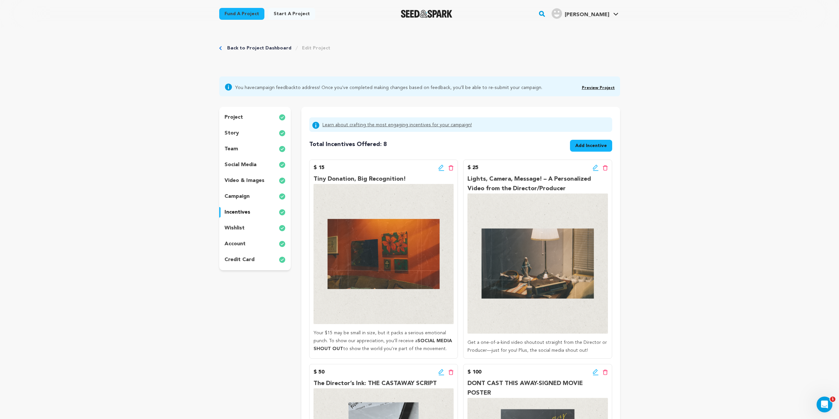
drag, startPoint x: 238, startPoint y: 131, endPoint x: 251, endPoint y: 133, distance: 13.3
click at [237, 131] on p "story" at bounding box center [231, 133] width 15 height 8
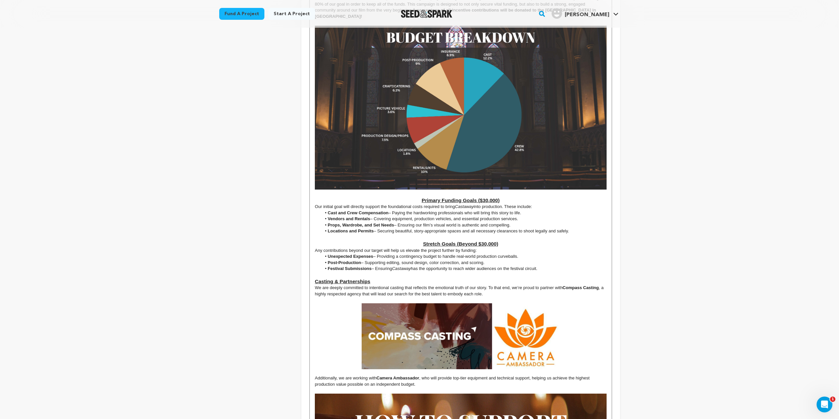
scroll to position [1747, 0]
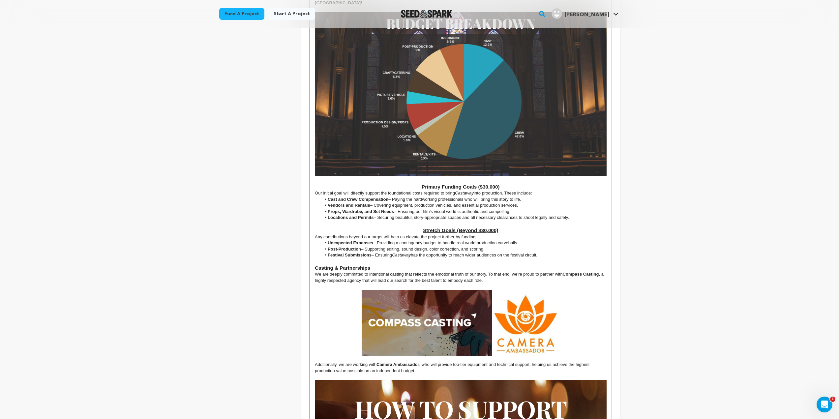
click at [389, 196] on li "Cast and Crew Compensation – Paying the hardworking professionals who will brin…" at bounding box center [463, 199] width 285 height 6
click at [518, 196] on li "Cast and Crew Compensation – Paying the hardworking professionals who will brin…" at bounding box center [463, 199] width 285 height 6
click at [530, 196] on li "Cast and Crew Compensation – Paying the hardworking professionals who will brin…" at bounding box center [463, 199] width 285 height 6
click at [389, 196] on li "Cast and Crew Compensation – Paying the hardworking professionals who will brin…" at bounding box center [463, 199] width 285 height 6
click at [388, 196] on li "Cast and Crew Compensation – Paying the hardworking professionals who will brin…" at bounding box center [463, 199] width 285 height 6
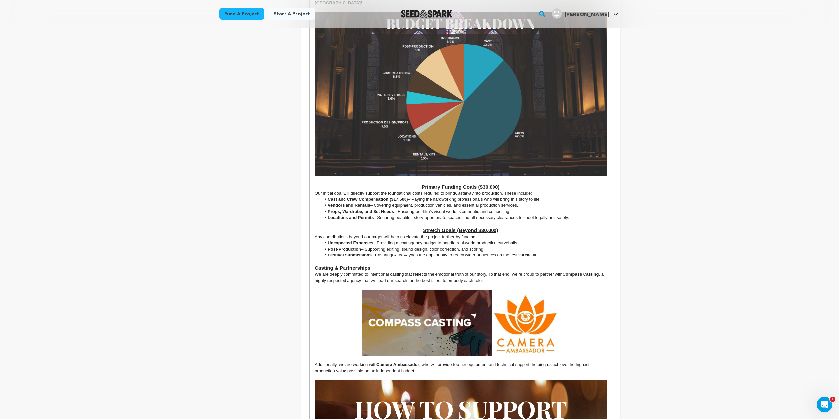
click at [371, 202] on li "Vendors and Rentals – Covering equipment, production vehicles, and essential pr…" at bounding box center [463, 205] width 285 height 6
click at [369, 203] on strong "Vendors and Rentals" at bounding box center [349, 205] width 43 height 5
click at [394, 209] on strong "Props, Wardrobe, and Set Needs" at bounding box center [361, 211] width 66 height 5
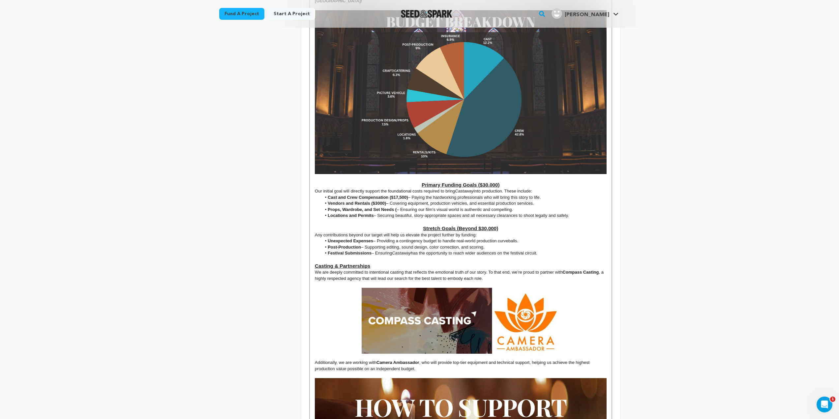
scroll to position [1681, 0]
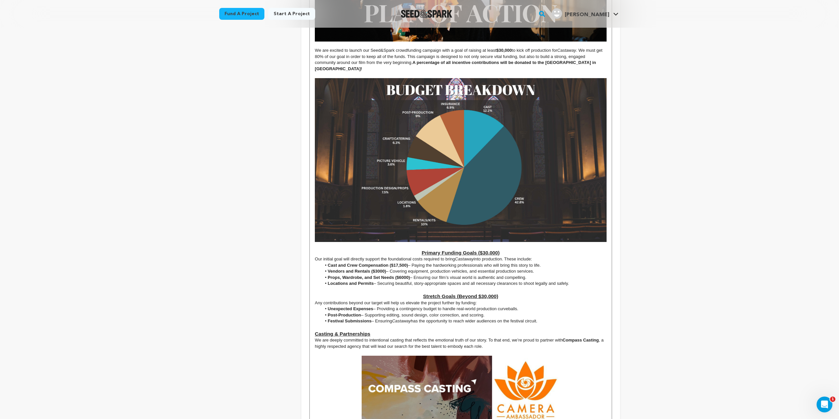
click at [372, 281] on li "Locations and Permits – Securing beautiful, story-appropriate spaces and all ne…" at bounding box center [463, 284] width 285 height 6
click at [374, 281] on li "Locations and Permits – Securing beautiful, story-appropriate spaces and all ne…" at bounding box center [463, 284] width 285 height 6
drag, startPoint x: 385, startPoint y: 257, endPoint x: 375, endPoint y: 257, distance: 9.9
click at [375, 269] on strong "Vendors and Rentals ($3000)" at bounding box center [357, 271] width 58 height 5
click at [381, 287] on p at bounding box center [460, 290] width 291 height 6
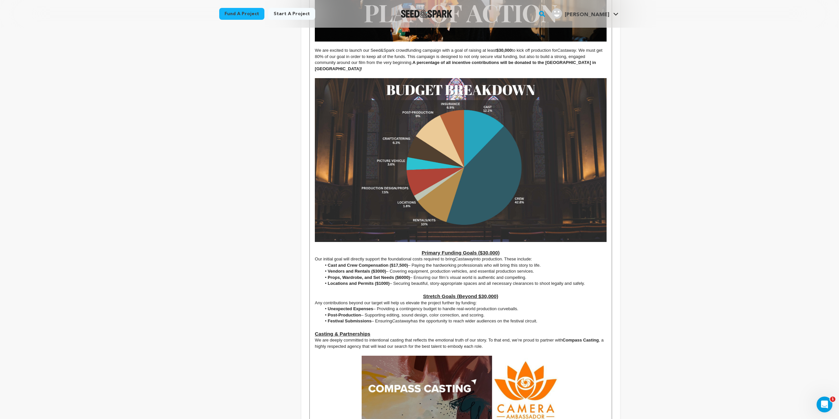
click at [389, 281] on li "Locations and Permits ($1000) – Securing beautiful, story-appropriate spaces an…" at bounding box center [463, 284] width 285 height 6
click at [388, 281] on strong "Locations and Permits ($1000)" at bounding box center [359, 283] width 62 height 5
drag, startPoint x: 388, startPoint y: 271, endPoint x: 379, endPoint y: 270, distance: 9.3
click at [379, 281] on strong "Locations and Permits ($1000)" at bounding box center [359, 283] width 62 height 5
click at [408, 275] on strong "Props, Wardrobe, and Set Needs ($6000)" at bounding box center [369, 277] width 82 height 5
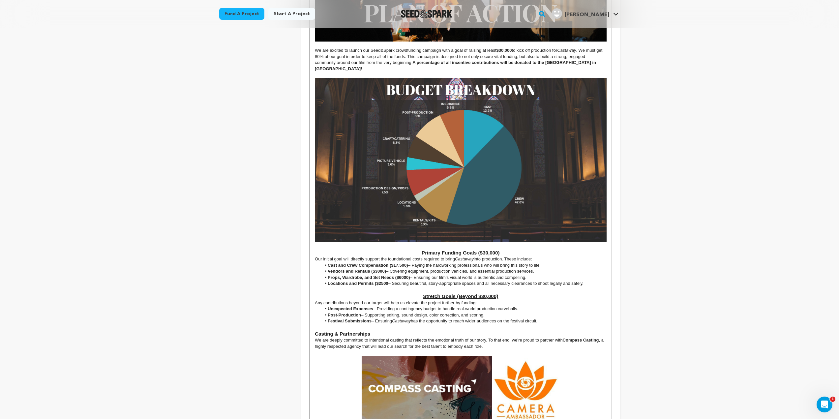
click at [586, 281] on li "Locations and Permits ($2500 – Securing beautiful, story-appropriate spaces and…" at bounding box center [463, 284] width 285 height 6
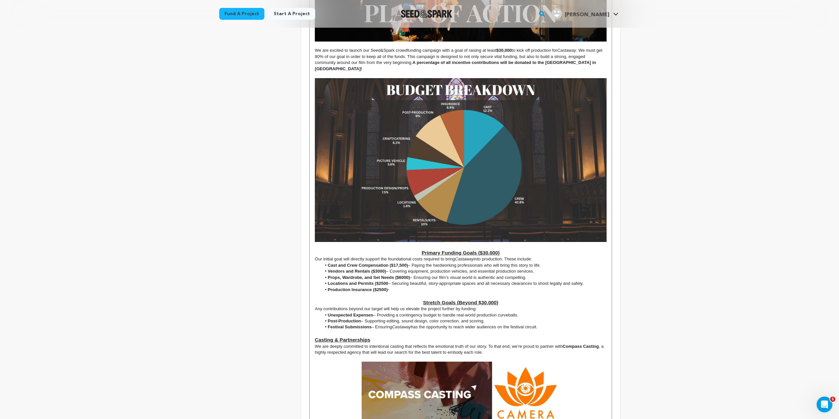
paste div
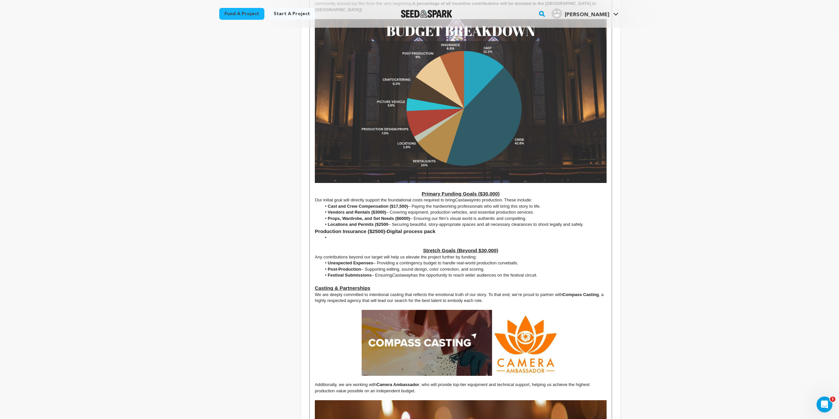
scroll to position [1847, 0]
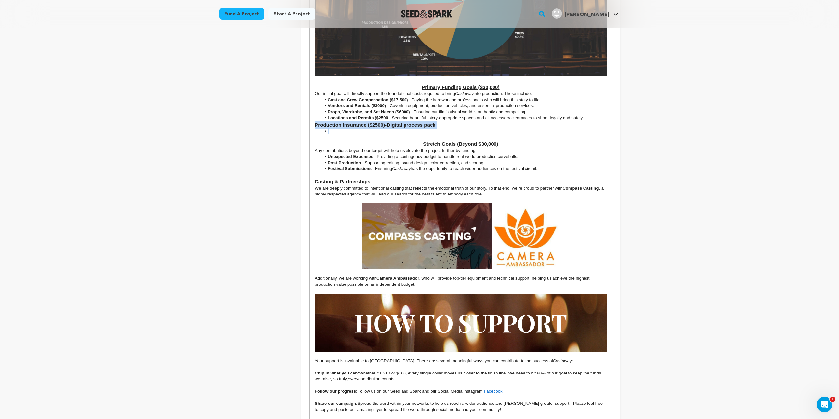
drag, startPoint x: 394, startPoint y: 119, endPoint x: 312, endPoint y: 115, distance: 81.9
click at [367, 128] on li at bounding box center [463, 131] width 285 height 6
click at [340, 128] on li at bounding box center [463, 131] width 285 height 6
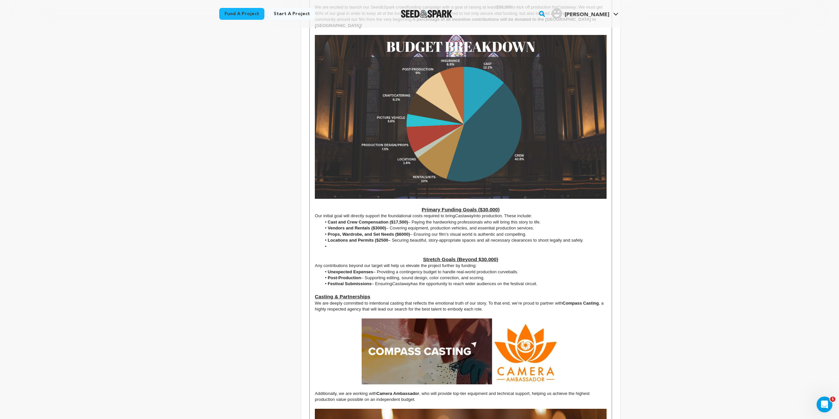
scroll to position [1715, 0]
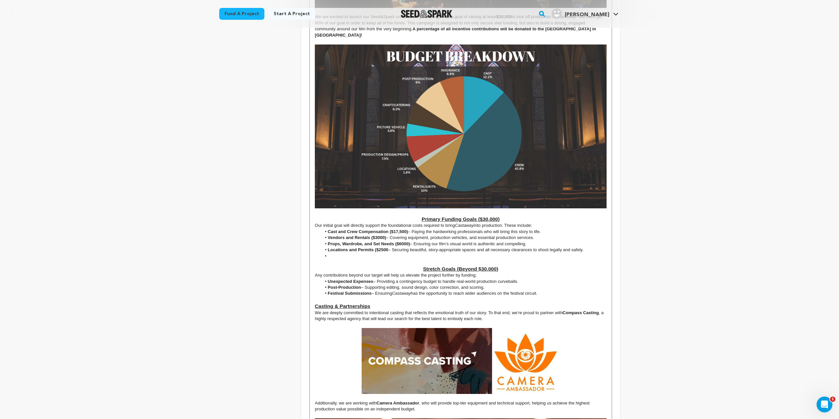
click at [439, 77] on img at bounding box center [460, 127] width 291 height 164
click at [360, 259] on p at bounding box center [460, 262] width 291 height 6
click at [330, 253] on li at bounding box center [463, 256] width 285 height 6
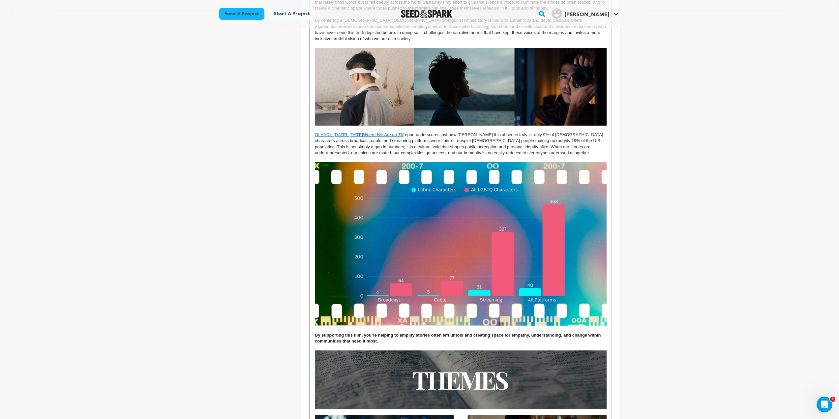
scroll to position [692, 0]
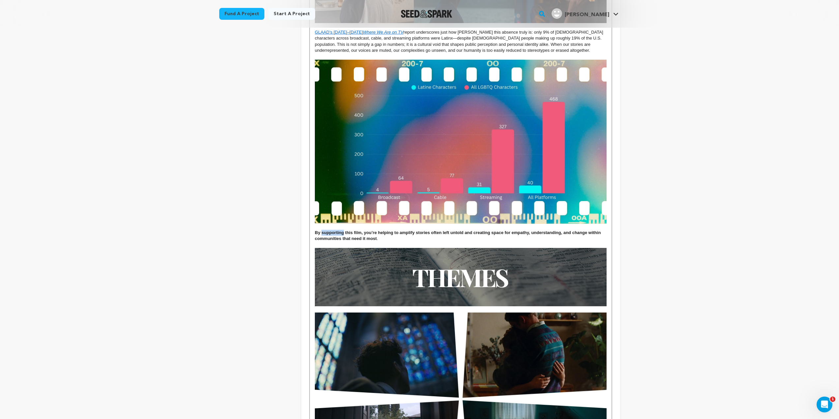
drag, startPoint x: 343, startPoint y: 220, endPoint x: 327, endPoint y: 220, distance: 16.2
click at [324, 230] on strong "By supporting this film, you’re helping to amplify stories often left untold an…" at bounding box center [458, 235] width 287 height 11
click at [322, 224] on p at bounding box center [460, 227] width 291 height 6
click at [324, 230] on strong "By pledging to this film, you’re helping to amplify stories often left untold a…" at bounding box center [459, 235] width 288 height 11
click at [323, 230] on strong "By pledging to this film, you’re helping to amplify stories often left untold a…" at bounding box center [459, 235] width 288 height 11
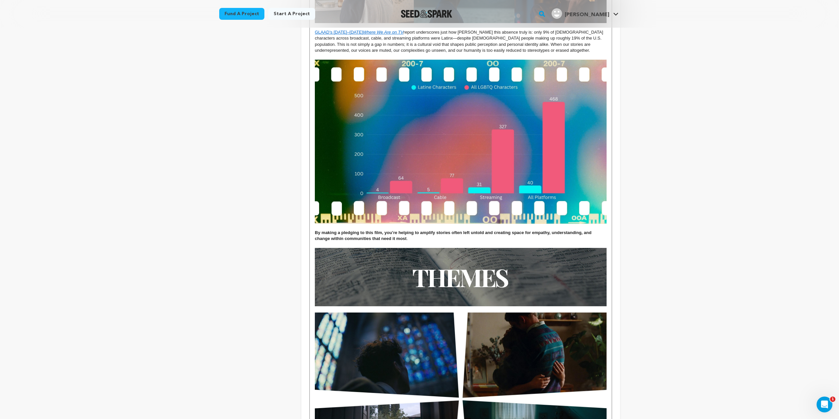
click at [359, 230] on strong "By making a pledging to this film, you’re helping to amplify stories often left…" at bounding box center [454, 235] width 278 height 11
click at [415, 230] on strong "By making a pledge to this film, you’re helping to amplify stories often left u…" at bounding box center [460, 235] width 290 height 11
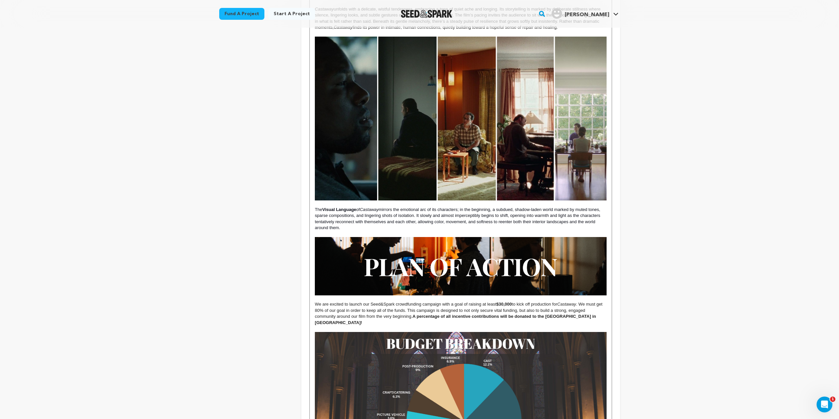
scroll to position [1549, 0]
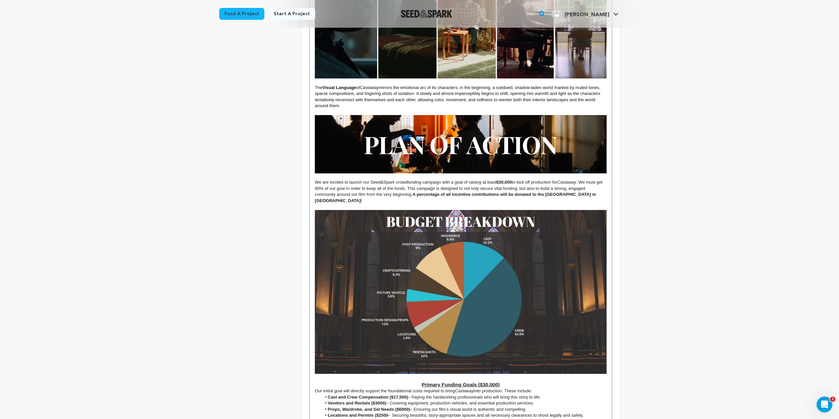
drag, startPoint x: 372, startPoint y: 189, endPoint x: 415, endPoint y: 182, distance: 43.1
click at [415, 182] on p "We are excited to launch our Seed&Spark crowdfunding campaign with a goal of ra…" at bounding box center [460, 191] width 291 height 24
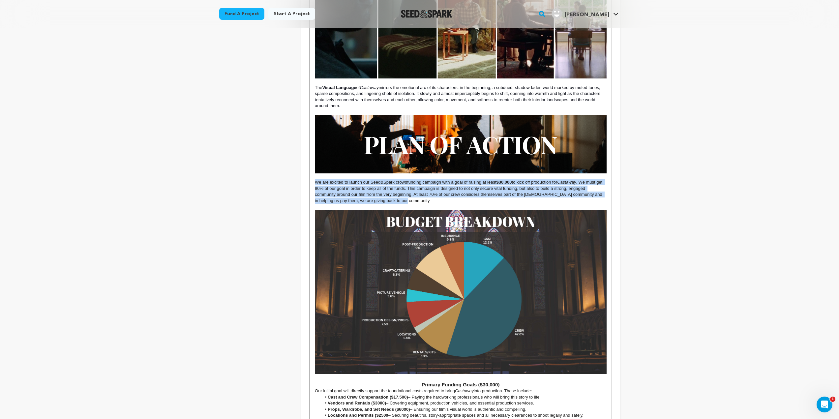
drag, startPoint x: 427, startPoint y: 188, endPoint x: 316, endPoint y: 168, distance: 111.8
click at [316, 179] on p "We are excited to launch our Seed&Spark crowdfunding campaign with a goal of ra…" at bounding box center [460, 191] width 291 height 24
copy p "We are excited to launch our Seed&Spark crowdfunding campaign with a goal of ra…"
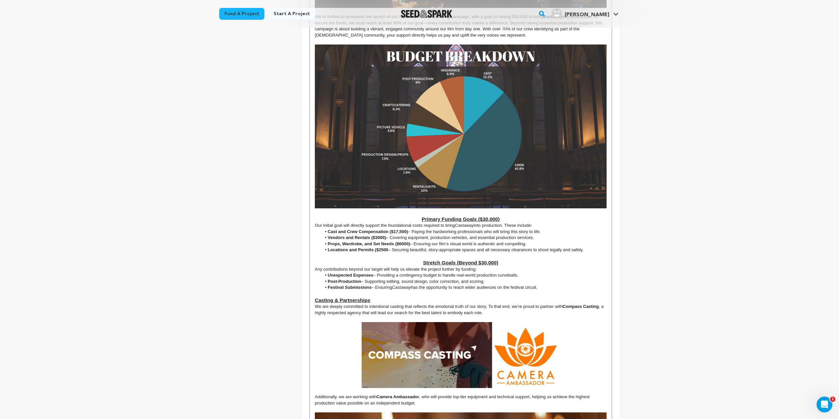
scroll to position [1583, 0]
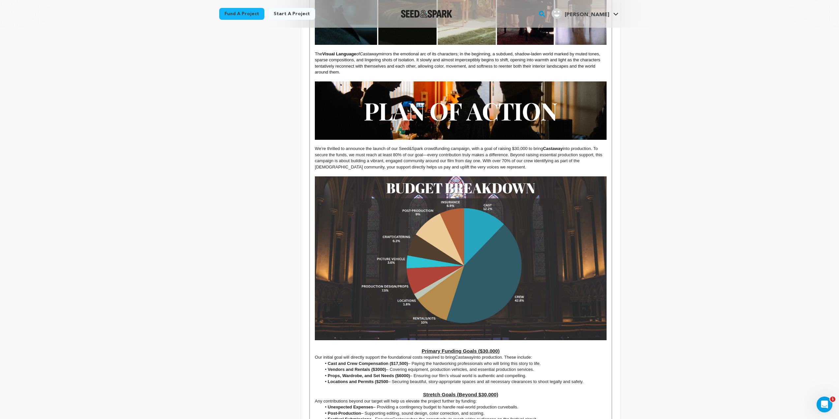
click at [475, 153] on p "We’re thrilled to announce the launch of our Seed&Spark crowdfunding campaign, …" at bounding box center [460, 158] width 291 height 24
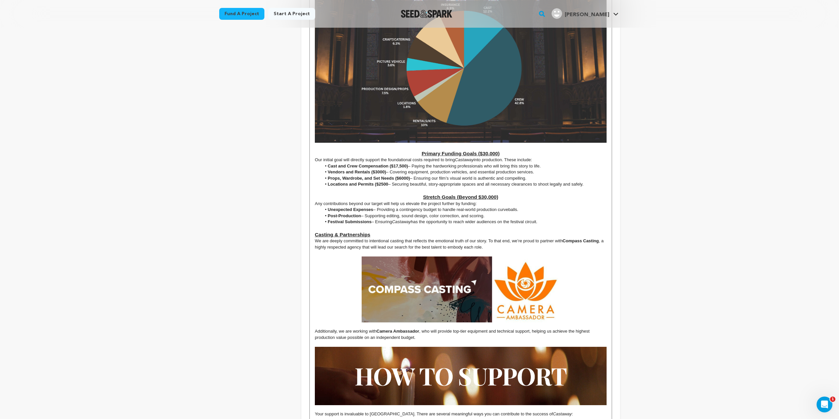
scroll to position [1781, 0]
click at [543, 163] on li "Cast and Crew Compensation ($17,500) – Paying the hardworking professionals who…" at bounding box center [463, 166] width 285 height 6
click at [386, 181] on strong "Locations and Permits ($2500" at bounding box center [358, 183] width 61 height 5
click at [595, 187] on p at bounding box center [460, 190] width 291 height 6
click at [585, 181] on li "Locations and Permits ($3000) – Securing beautiful, story-appropriate spaces an…" at bounding box center [463, 184] width 285 height 6
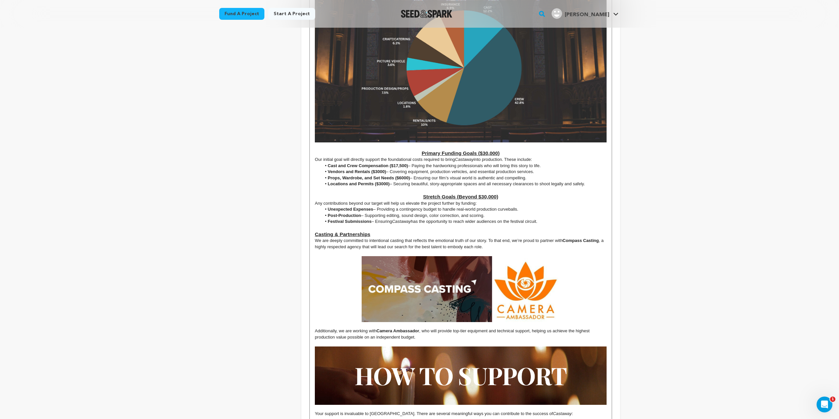
click at [372, 207] on strong "Unexpected Expenses" at bounding box center [350, 209] width 45 height 5
click at [362, 213] on li "Post-Production – Supporting editing, sound design, color correction, and scori…" at bounding box center [463, 216] width 285 height 6
click at [360, 213] on strong "Post-Production" at bounding box center [344, 215] width 33 height 5
click at [372, 219] on li "Festival Submissions – Ensuring Castaway has the opportunity to reach wider aud…" at bounding box center [463, 222] width 285 height 6
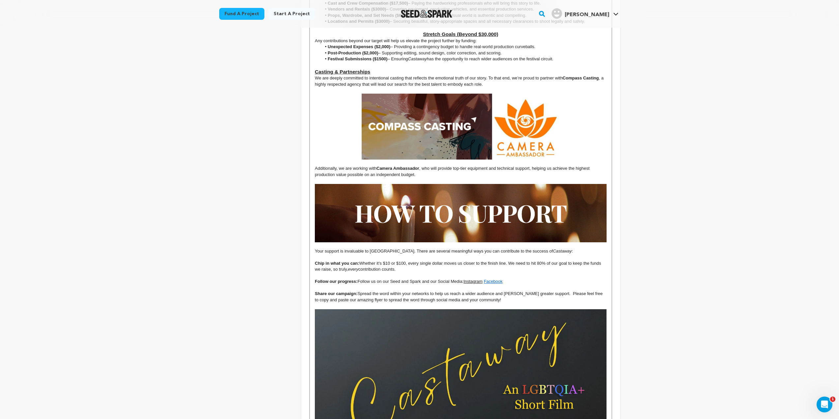
scroll to position [2011, 0]
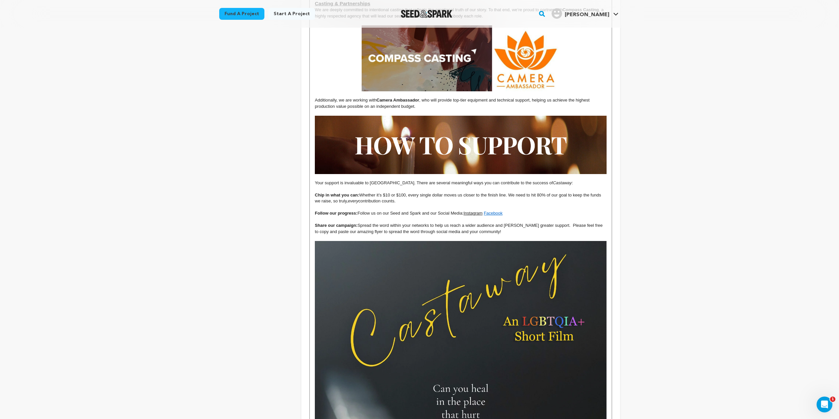
click at [438, 97] on p "Additionally, we are working with Camera Ambassador , who will provide top-tier…" at bounding box center [460, 103] width 291 height 12
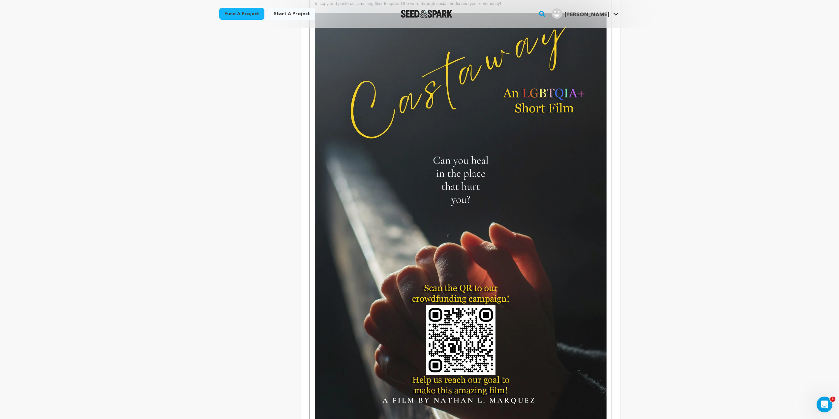
scroll to position [2440, 0]
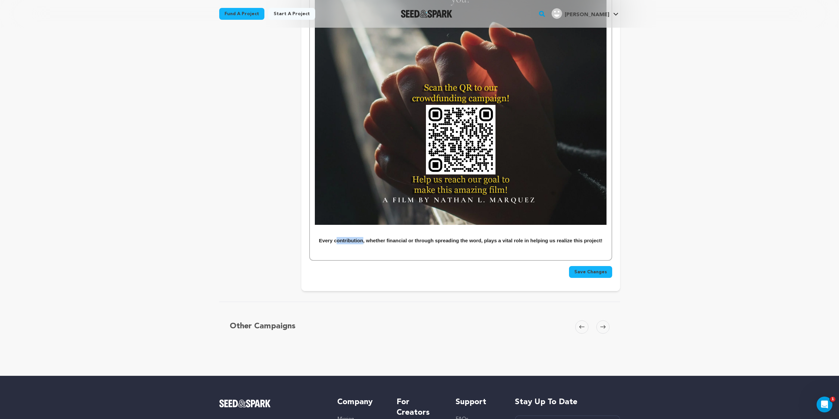
drag, startPoint x: 363, startPoint y: 231, endPoint x: 335, endPoint y: 229, distance: 27.8
click at [335, 237] on h3 "Every contribution, whether financial or through spreading the word, plays a vi…" at bounding box center [460, 240] width 291 height 7
click at [599, 237] on h3 "Every pledge, whether financial or through spreading the word, plays a vital ro…" at bounding box center [460, 240] width 291 height 7
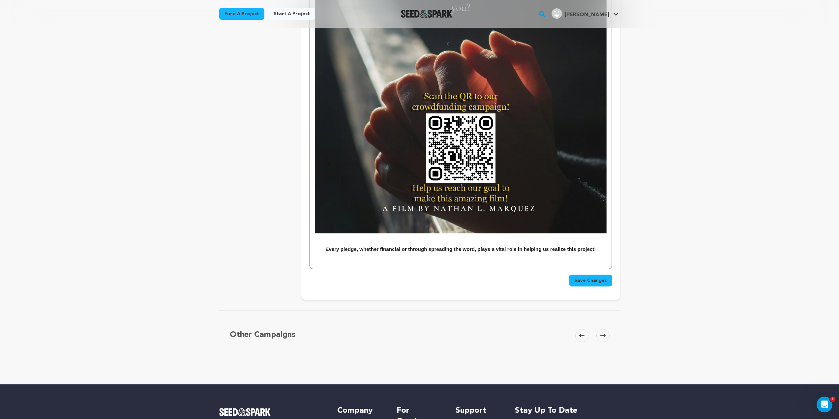
scroll to position [2506, 0]
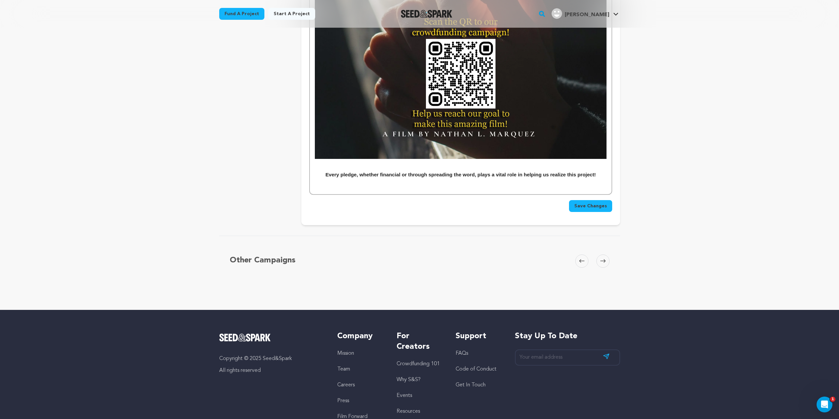
click at [596, 203] on span "Save Changes" at bounding box center [590, 206] width 33 height 7
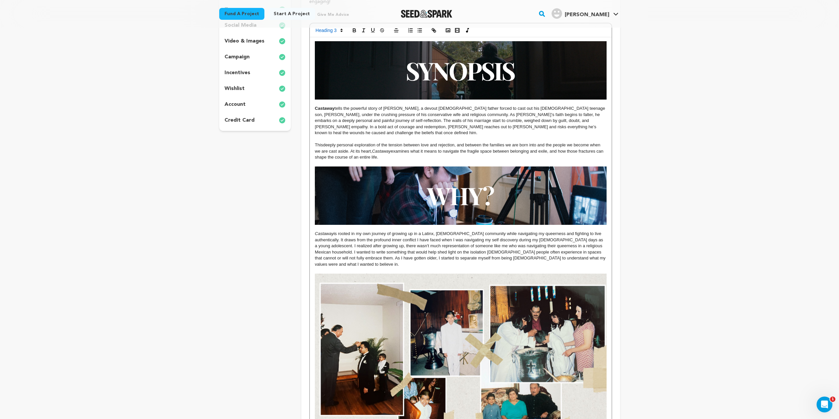
scroll to position [0, 0]
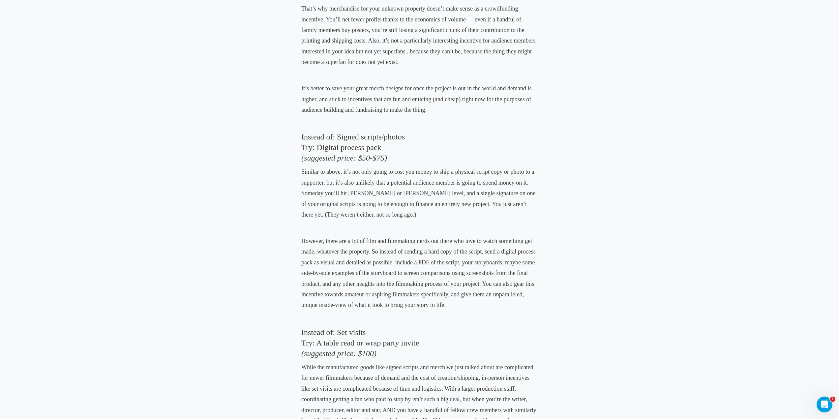
scroll to position [527, 0]
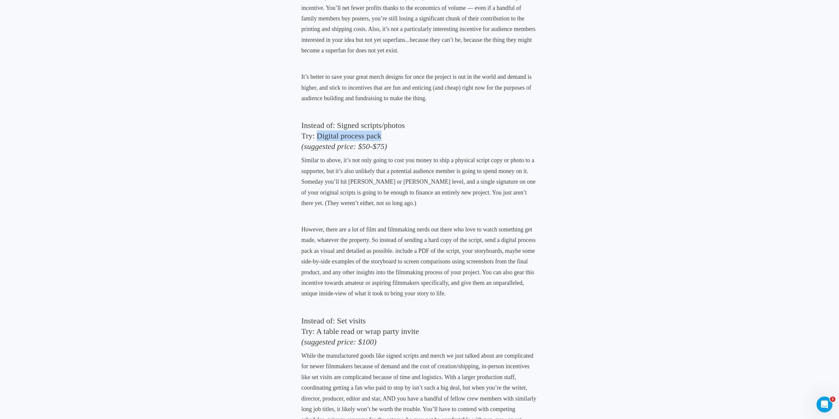
drag, startPoint x: 386, startPoint y: 135, endPoint x: 317, endPoint y: 132, distance: 69.0
click at [317, 132] on h3 "Instead of: Signed scripts/photos Try: Digital process pack (suggested price: $…" at bounding box center [419, 136] width 236 height 32
copy h3 "Digital process pack"
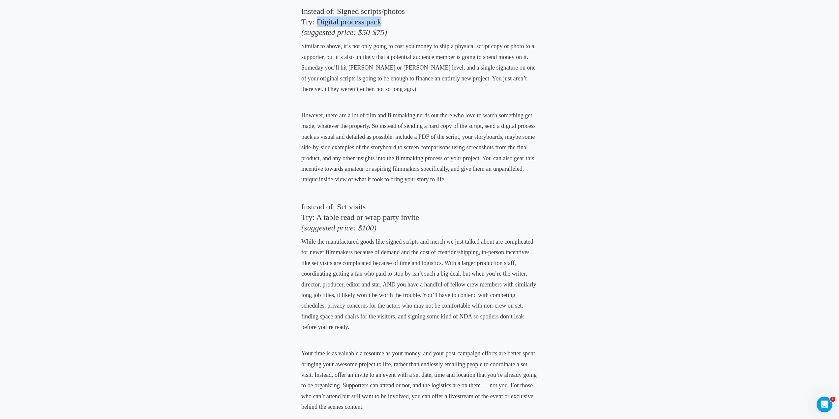
scroll to position [626, 0]
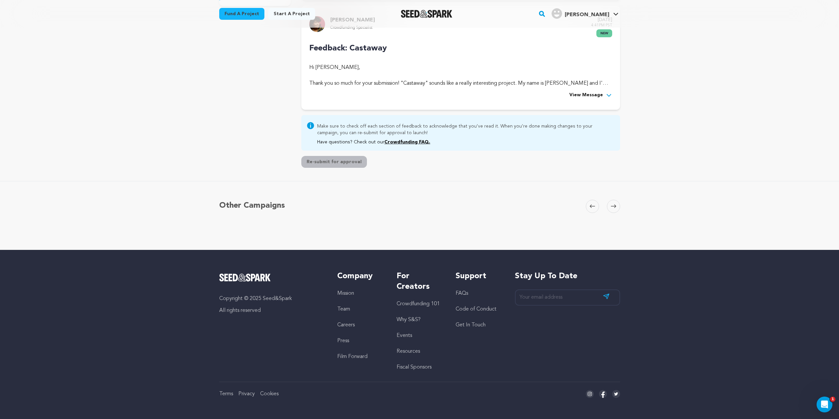
click at [600, 95] on span "View Message" at bounding box center [586, 95] width 34 height 8
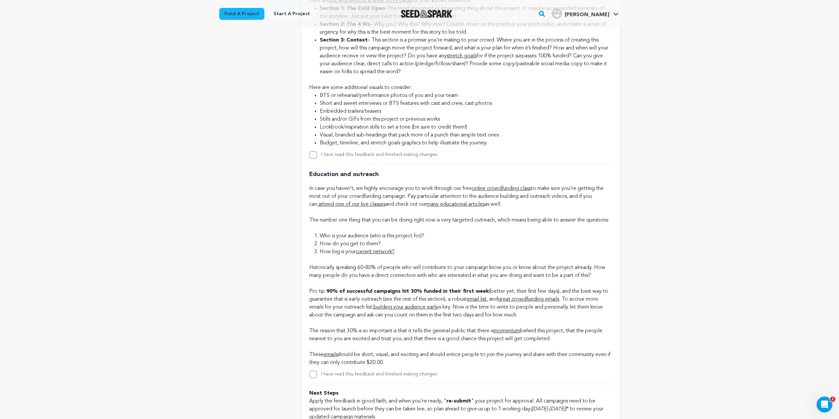
scroll to position [1234, 0]
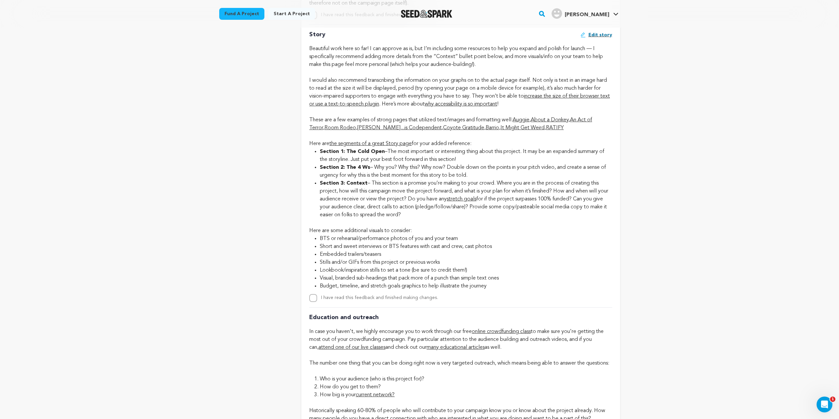
click at [524, 117] on link "Auggie" at bounding box center [521, 119] width 17 height 5
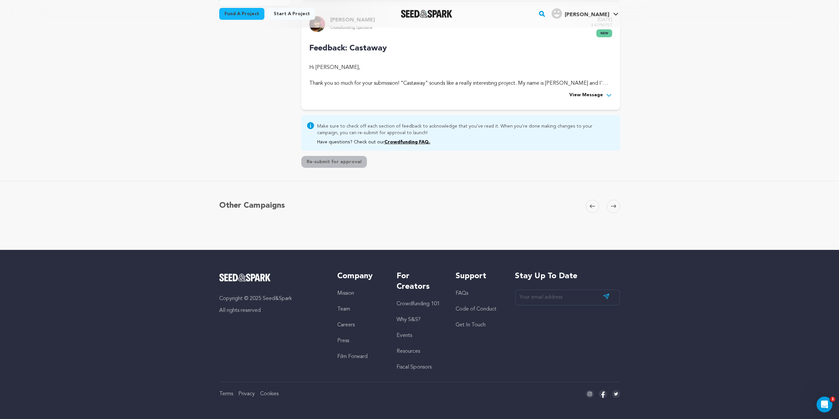
scroll to position [179, 0]
click at [592, 97] on span "View Message" at bounding box center [586, 95] width 34 height 8
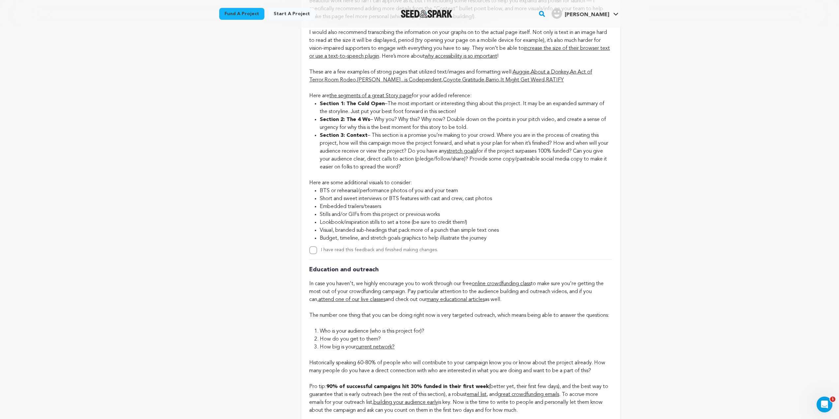
scroll to position [1187, 0]
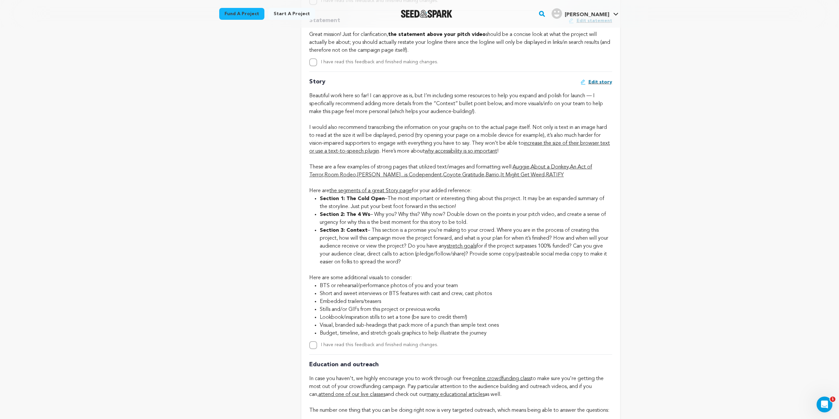
drag, startPoint x: 466, startPoint y: 204, endPoint x: 393, endPoint y: 201, distance: 73.9
drag, startPoint x: 482, startPoint y: 221, endPoint x: 373, endPoint y: 212, distance: 109.1
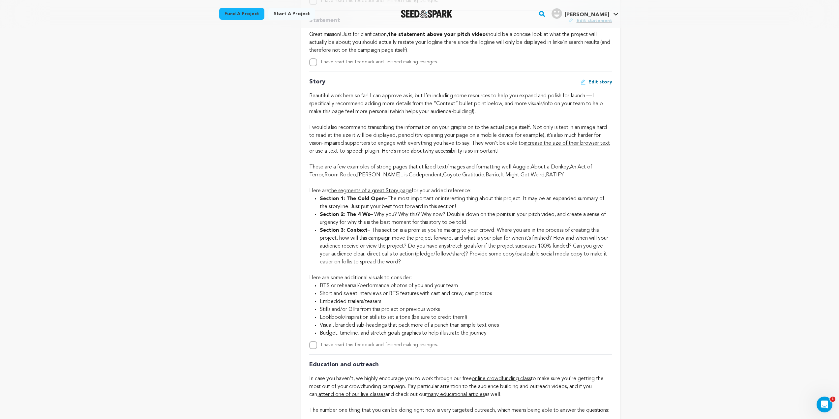
click at [553, 176] on link "RATIFY" at bounding box center [555, 174] width 18 height 5
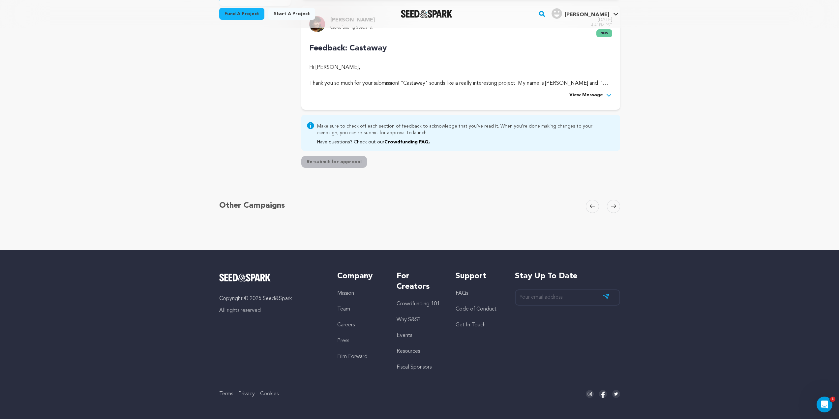
click at [589, 94] on span "View Message" at bounding box center [586, 95] width 34 height 8
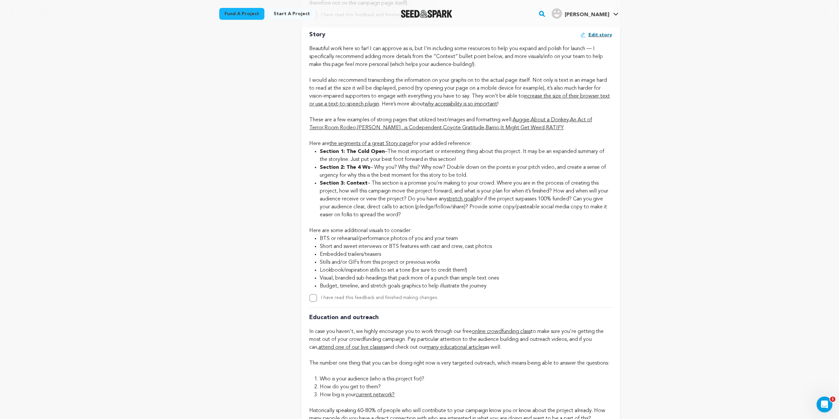
scroll to position [1135, 0]
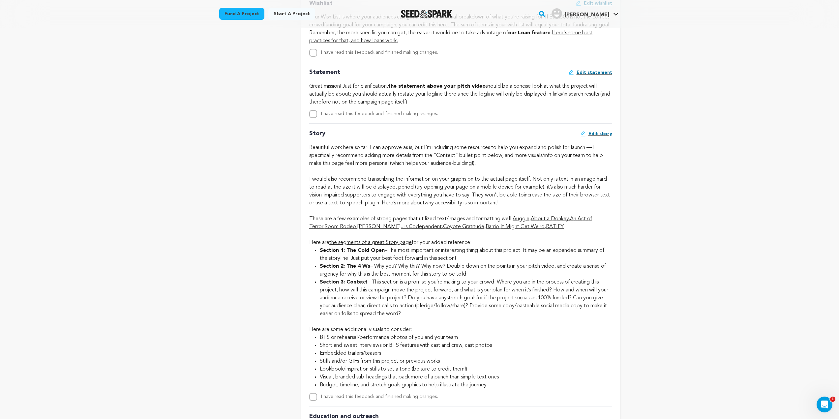
click at [375, 225] on link "[PERSON_NAME]...is Codependent" at bounding box center [399, 226] width 84 height 5
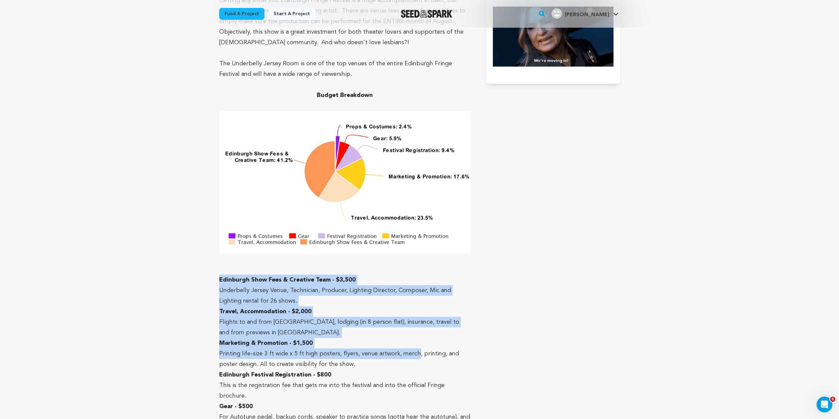
scroll to position [2406, 0]
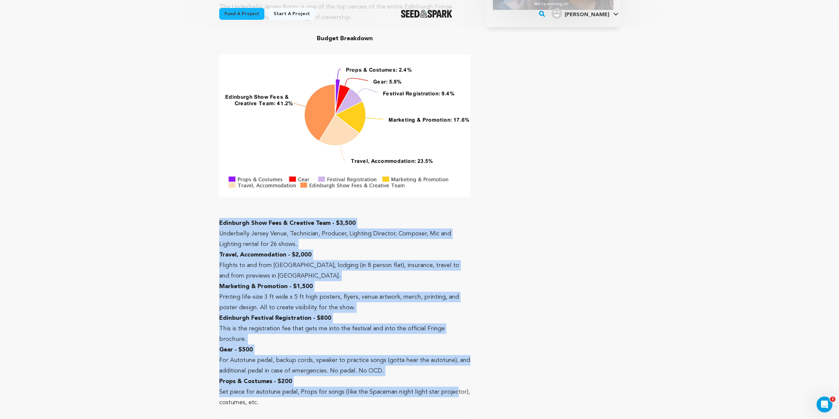
drag, startPoint x: 215, startPoint y: 224, endPoint x: 450, endPoint y: 321, distance: 254.0
click at [394, 344] on p "Gear - $500" at bounding box center [345, 349] width 252 height 11
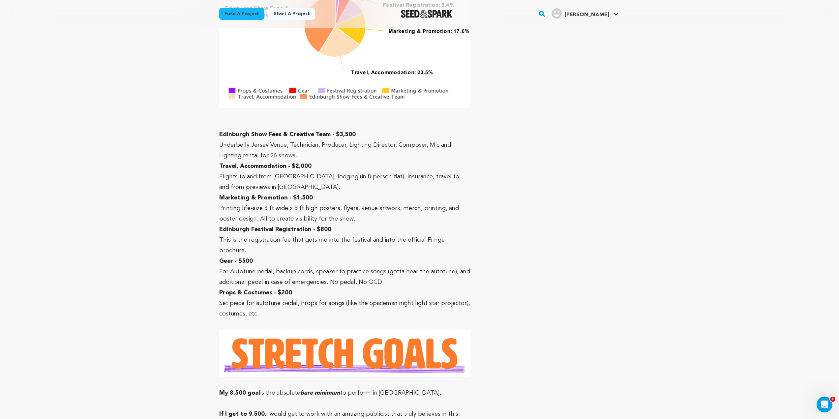
scroll to position [2538, 0]
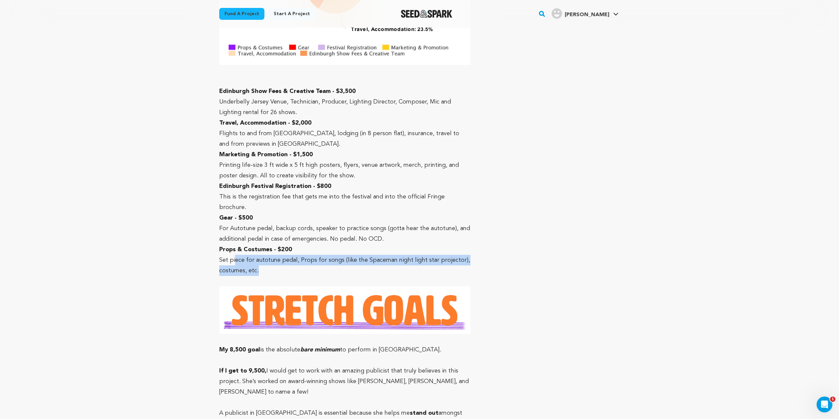
drag, startPoint x: 266, startPoint y: 194, endPoint x: 234, endPoint y: 193, distance: 31.7
click at [234, 255] on p "Set piece for autotune pedal, Props for songs (like the Spaceman night light st…" at bounding box center [345, 265] width 252 height 21
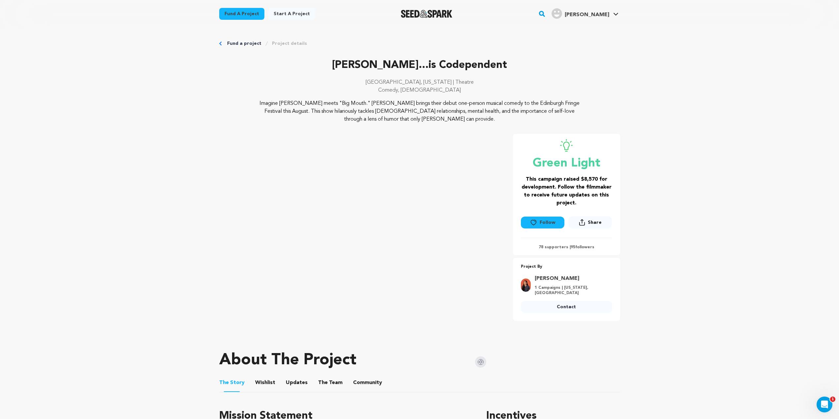
scroll to position [0, 0]
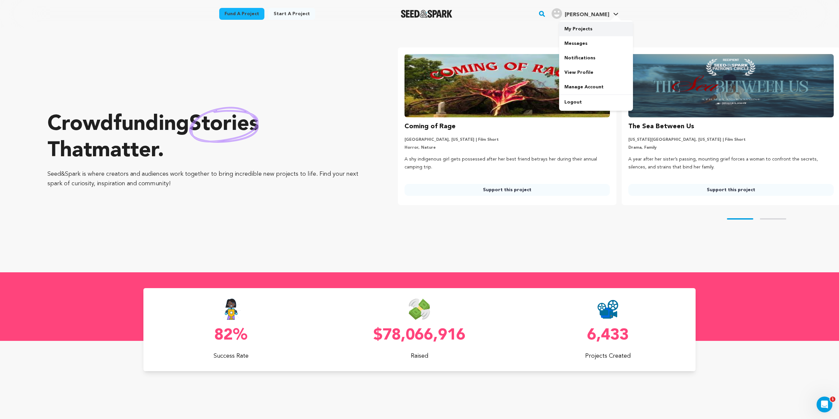
click at [592, 29] on link "My Projects" at bounding box center [596, 29] width 74 height 15
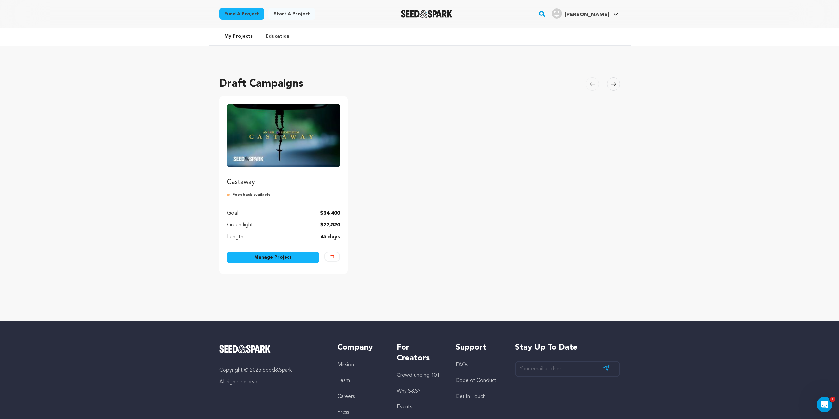
click at [259, 261] on link "Manage Project" at bounding box center [273, 258] width 92 height 12
click at [247, 111] on img "Fund Castaway" at bounding box center [283, 135] width 113 height 63
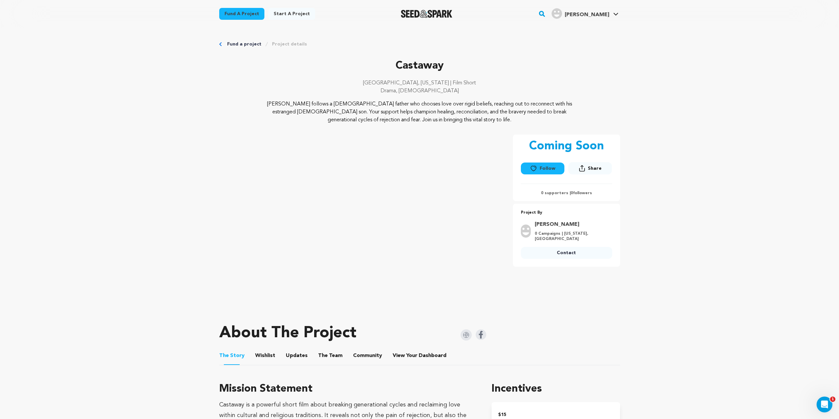
click at [269, 352] on button "Wishlist" at bounding box center [265, 357] width 16 height 16
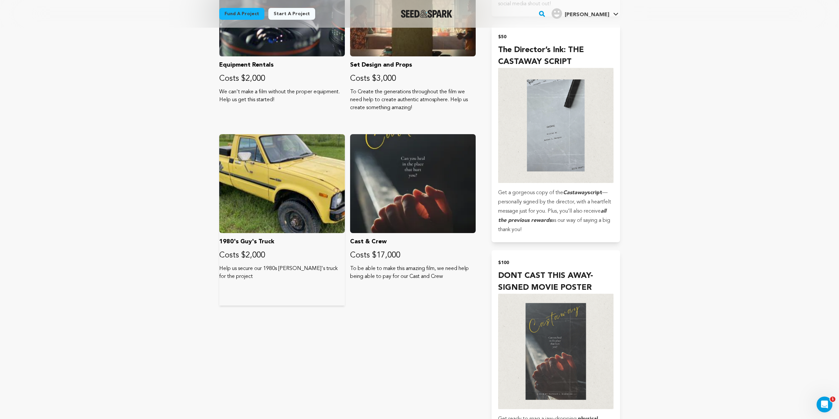
scroll to position [824, 0]
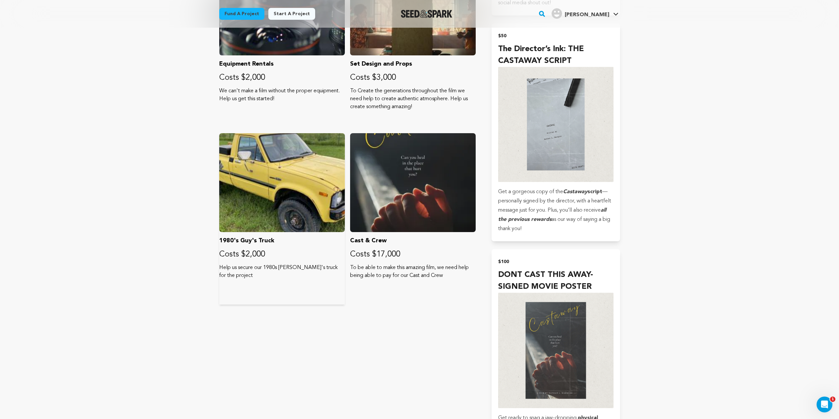
click at [312, 147] on div at bounding box center [282, 182] width 126 height 99
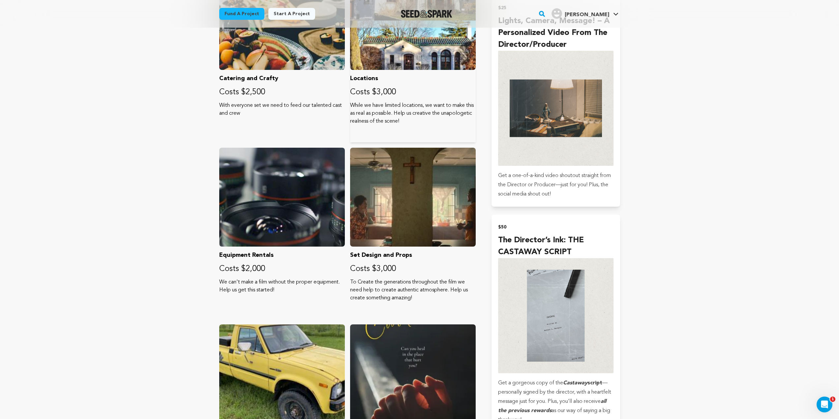
scroll to position [527, 0]
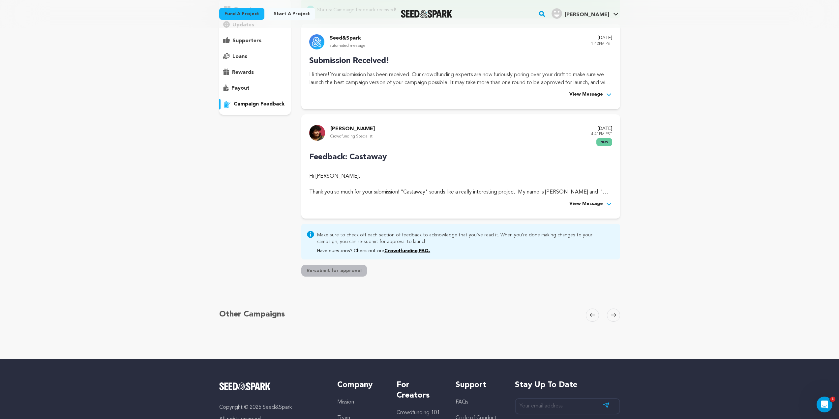
scroll to position [14, 0]
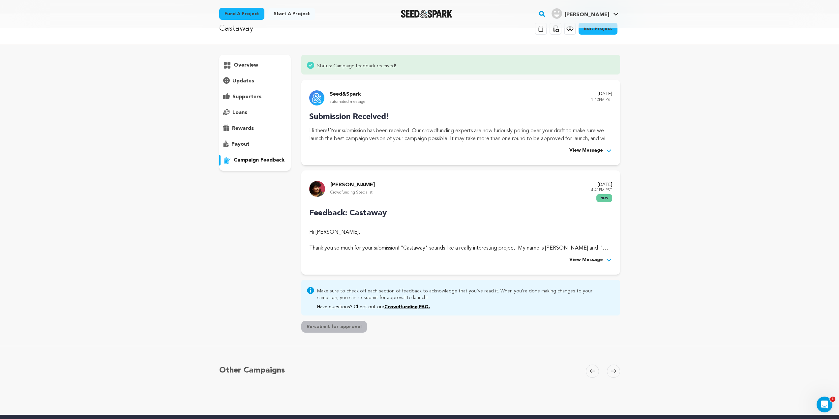
click at [591, 251] on p "Hi [PERSON_NAME], Thank you so much for your submission! "Castaway" sounds like…" at bounding box center [460, 240] width 303 height 24
click at [591, 258] on span "View Message" at bounding box center [586, 260] width 34 height 8
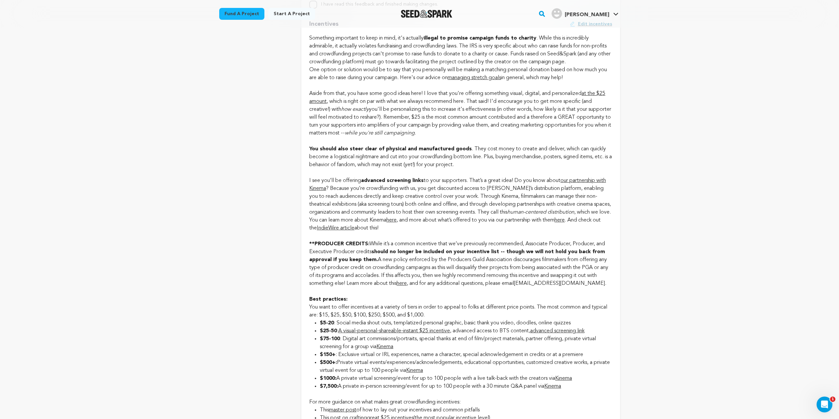
scroll to position [626, 0]
click at [325, 189] on link "our partnership with Kinema" at bounding box center [457, 183] width 297 height 13
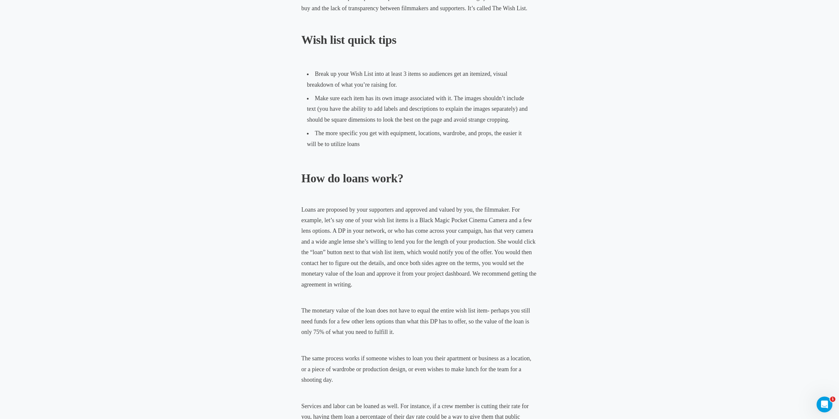
scroll to position [363, 0]
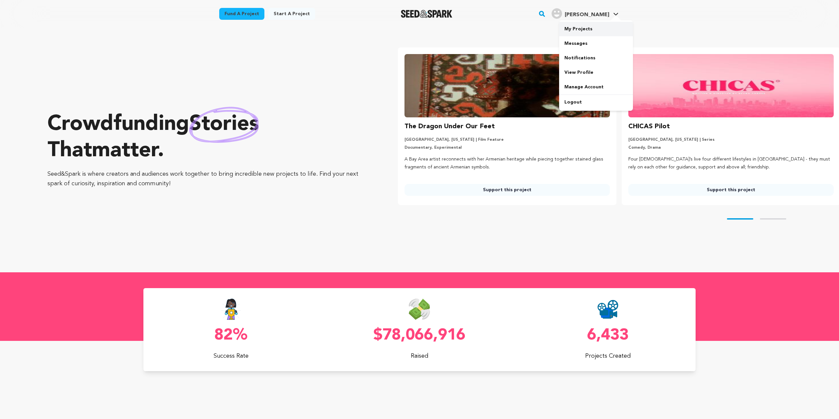
drag, startPoint x: 599, startPoint y: 27, endPoint x: 599, endPoint y: 32, distance: 5.6
click at [599, 27] on link "My Projects" at bounding box center [596, 29] width 74 height 15
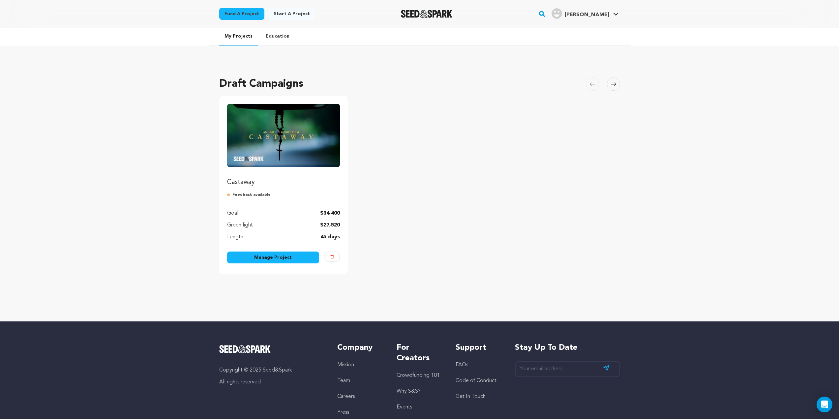
click at [285, 261] on link "Manage Project" at bounding box center [273, 258] width 92 height 12
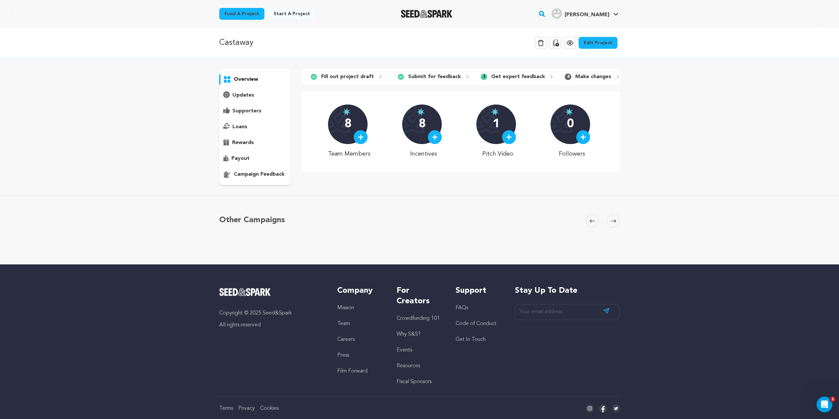
click at [597, 40] on link "Edit Project" at bounding box center [598, 43] width 39 height 12
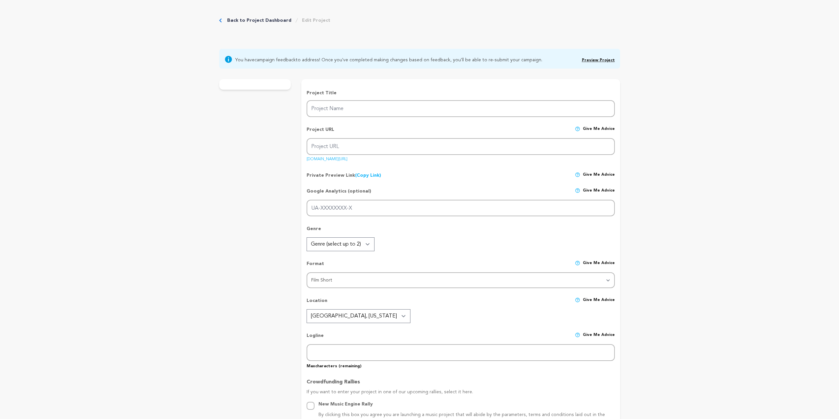
type input "Castaway"
type input "castaway-1"
type input "After casting away his queer son to preserve his religious beliefs, a devout Ca…"
type textarea "Castaway follows a Mexican father who chooses love over rigid beliefs, reaching…"
type textarea "Castaway is a powerful short film about breaking generational cycles and reclai…"
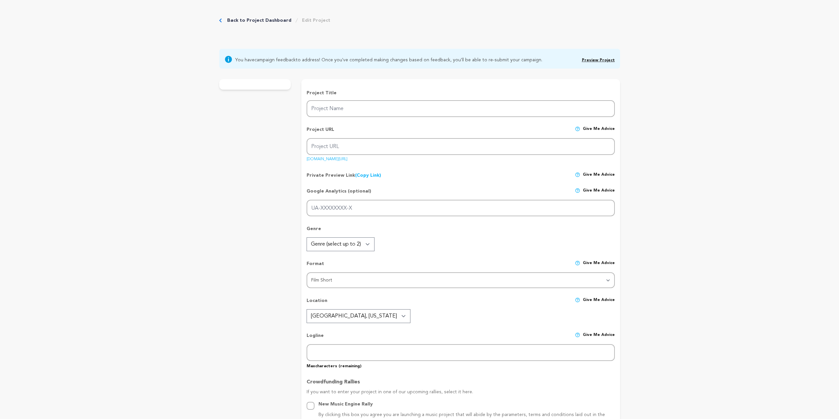
radio input "true"
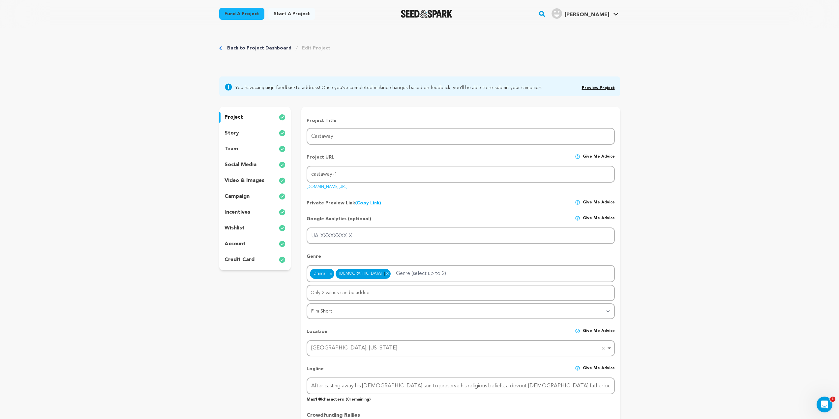
click at [238, 224] on p "wishlist" at bounding box center [234, 228] width 20 height 8
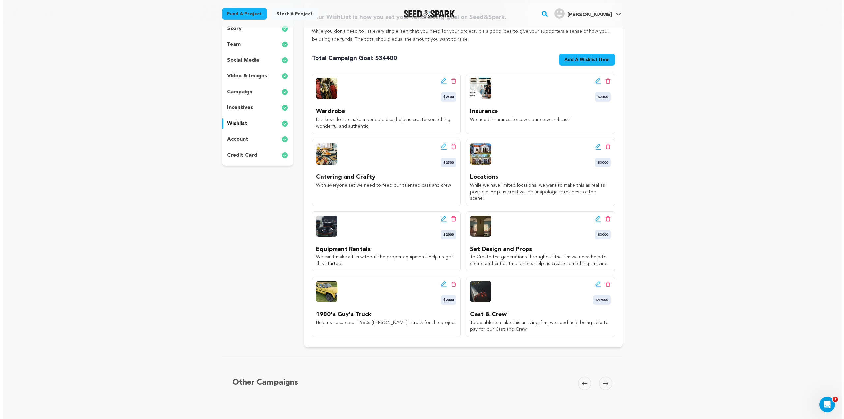
scroll to position [198, 0]
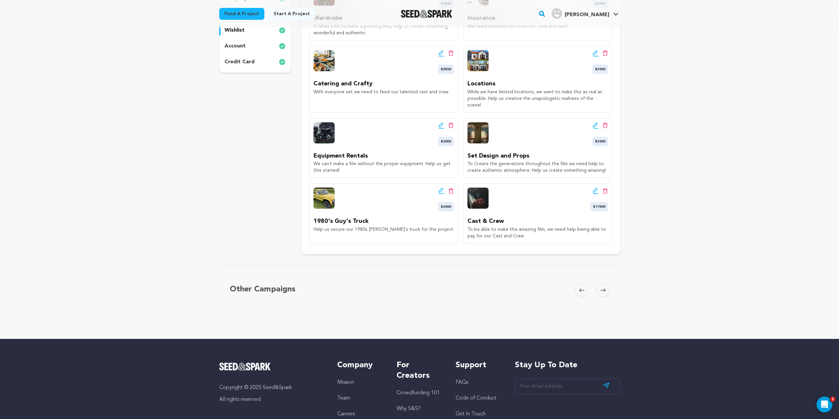
click at [596, 123] on div "Edit wishlist button Delete wishlist button $3000" at bounding box center [599, 134] width 15 height 24
click at [596, 122] on icon at bounding box center [596, 125] width 6 height 7
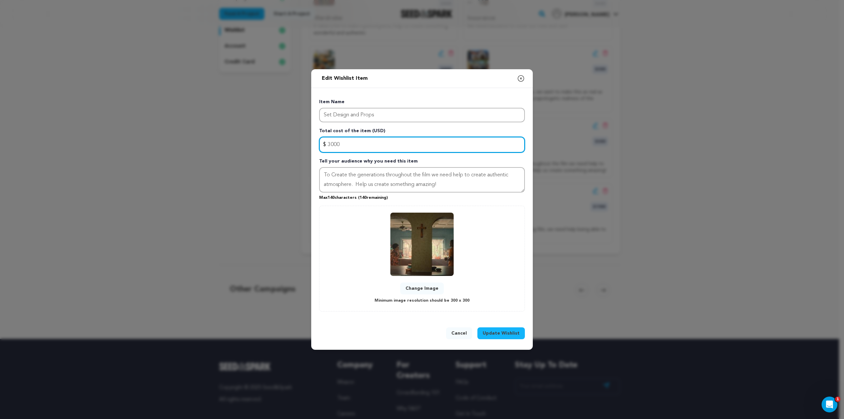
drag, startPoint x: 358, startPoint y: 146, endPoint x: 290, endPoint y: 146, distance: 67.2
click at [293, 146] on div "Edit Wishlist Item Close modal Item Name Set Design and Props Total cost of the…" at bounding box center [422, 209] width 844 height 419
type input "2500"
click at [506, 331] on span "Update Wishlist" at bounding box center [501, 333] width 37 height 7
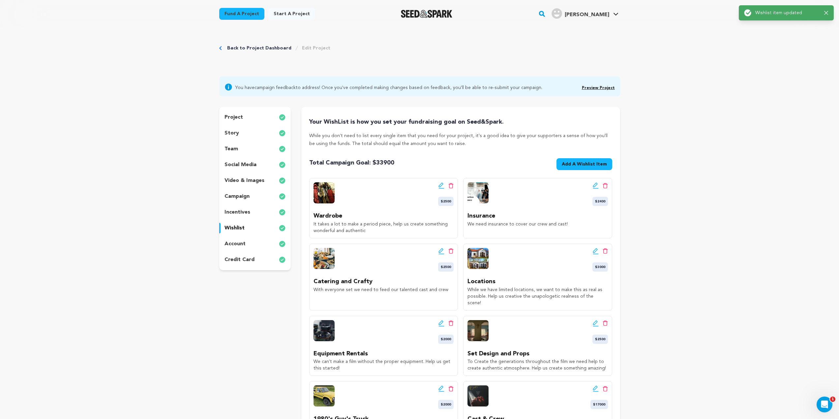
scroll to position [66, 0]
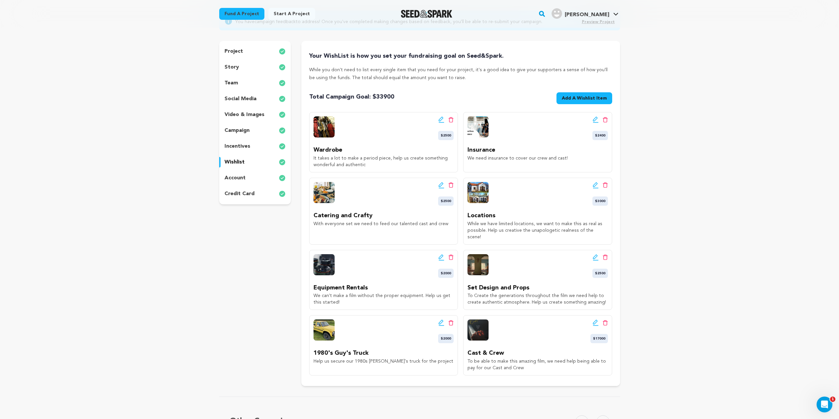
click at [593, 183] on icon at bounding box center [596, 185] width 6 height 7
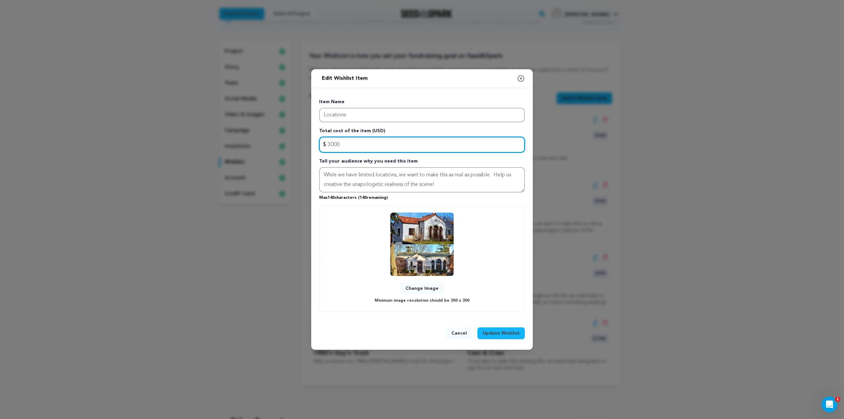
drag, startPoint x: 348, startPoint y: 145, endPoint x: 283, endPoint y: 146, distance: 65.0
click at [325, 145] on div "$ Amount 3000" at bounding box center [422, 145] width 206 height 16
type input "2000"
click at [490, 338] on button "Update Wishlist" at bounding box center [500, 333] width 47 height 12
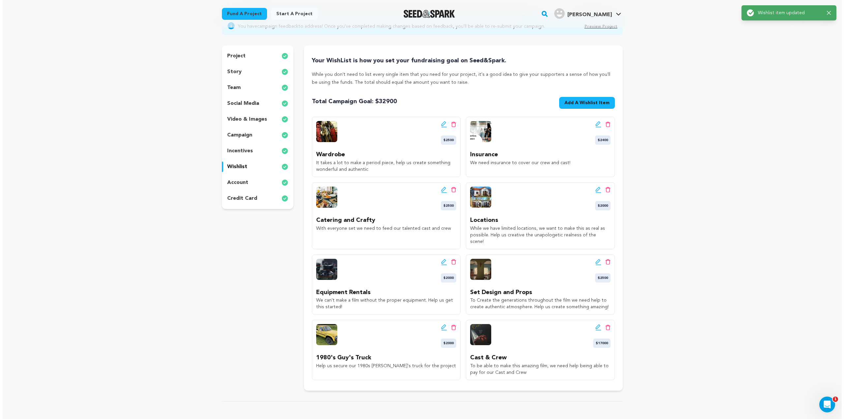
scroll to position [132, 0]
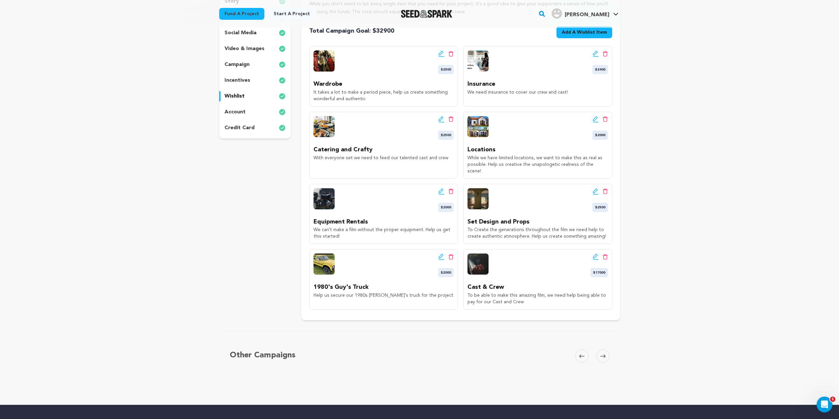
click at [439, 254] on icon at bounding box center [441, 256] width 5 height 5
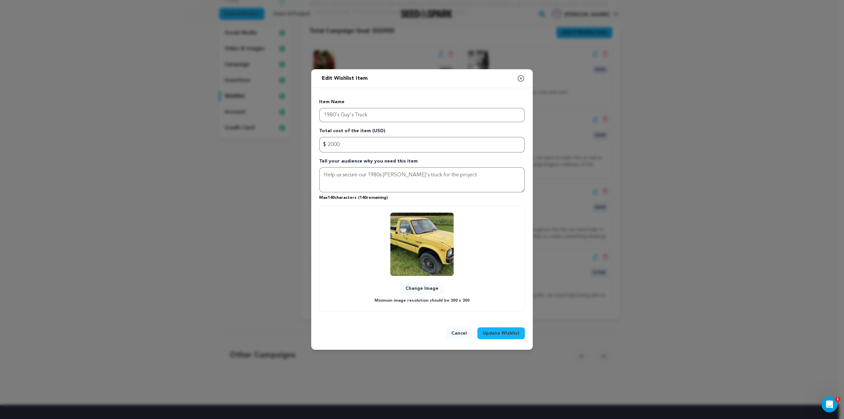
click at [459, 330] on button "Cancel" at bounding box center [459, 333] width 26 height 12
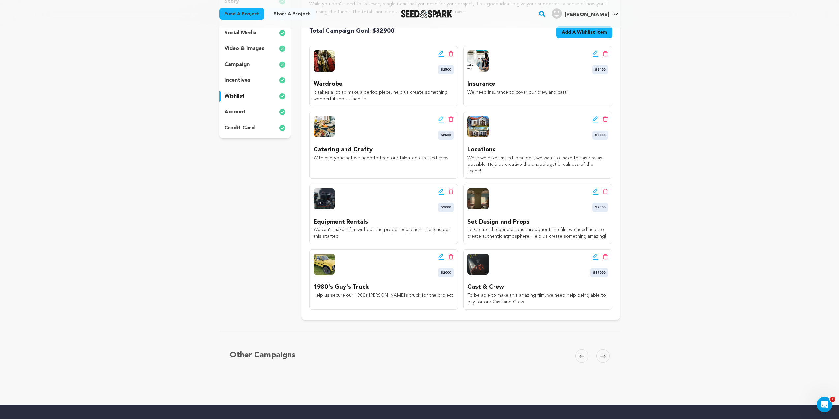
click at [440, 54] on icon at bounding box center [441, 53] width 6 height 7
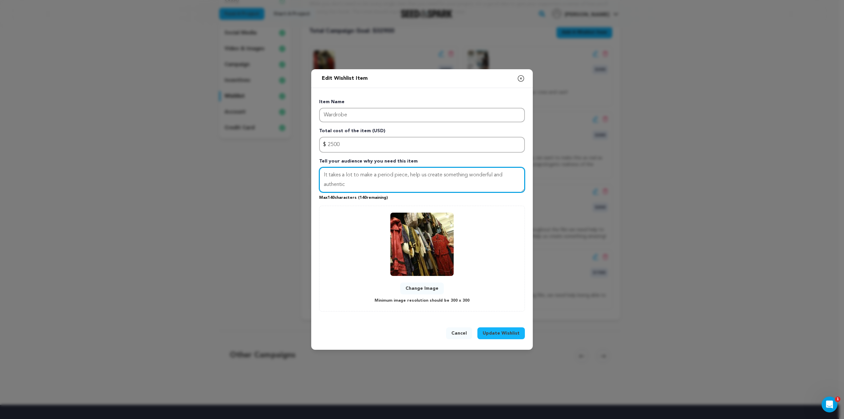
click at [353, 176] on textarea "It takes a lot to make a period piece, help us create something wonderful and a…" at bounding box center [422, 180] width 206 height 26
click at [408, 174] on textarea "It takes a lot to make a period piece, help us create something wonderful and a…" at bounding box center [422, 180] width 206 height 26
type textarea "It takes a lot to make a period piece, help us create something wonderful and a…"
click at [422, 185] on textarea "It takes a lot to make a period piece, help us create something wonderful and a…" at bounding box center [422, 180] width 206 height 26
click at [498, 333] on span "Update Wishlist" at bounding box center [501, 333] width 37 height 7
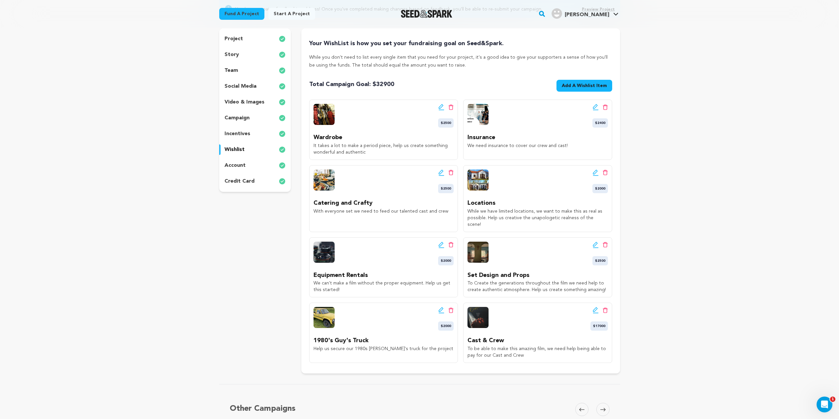
scroll to position [0, 0]
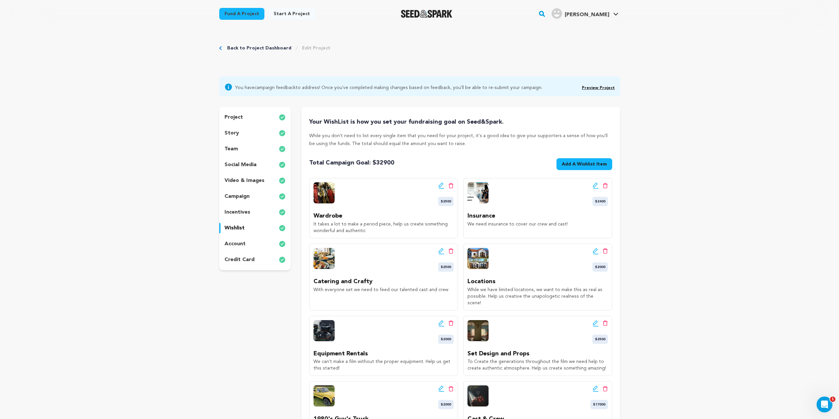
click at [236, 121] on div "project" at bounding box center [255, 117] width 72 height 11
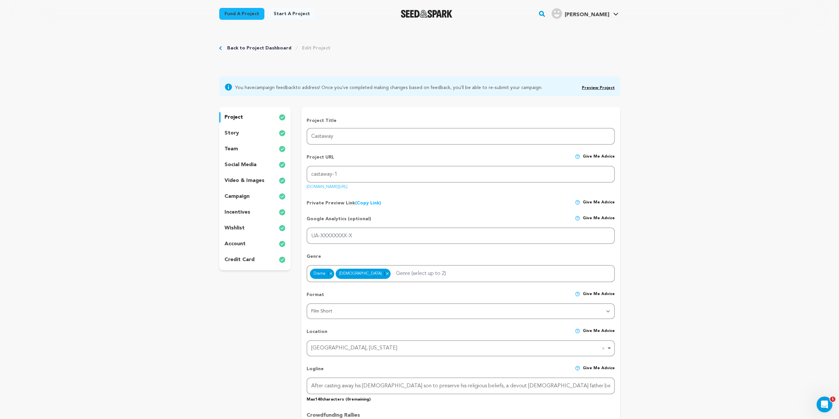
click at [253, 213] on div "incentives" at bounding box center [255, 212] width 72 height 11
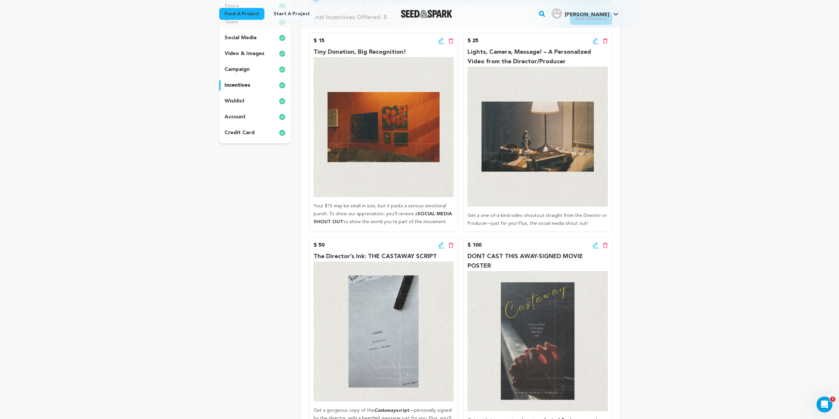
scroll to position [66, 0]
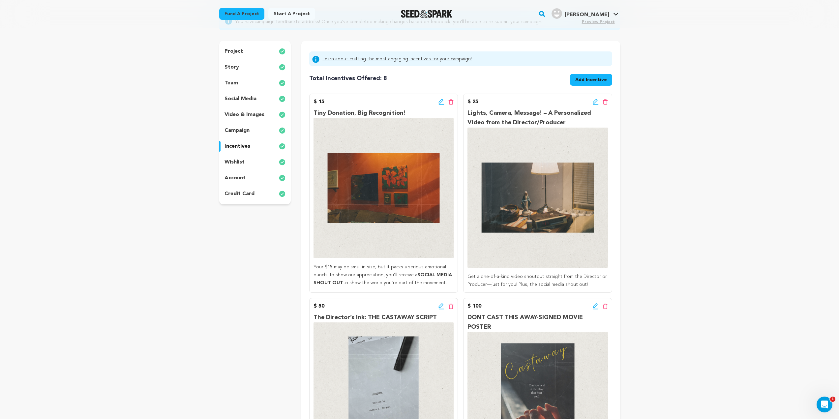
click at [251, 132] on div "campaign" at bounding box center [255, 130] width 72 height 11
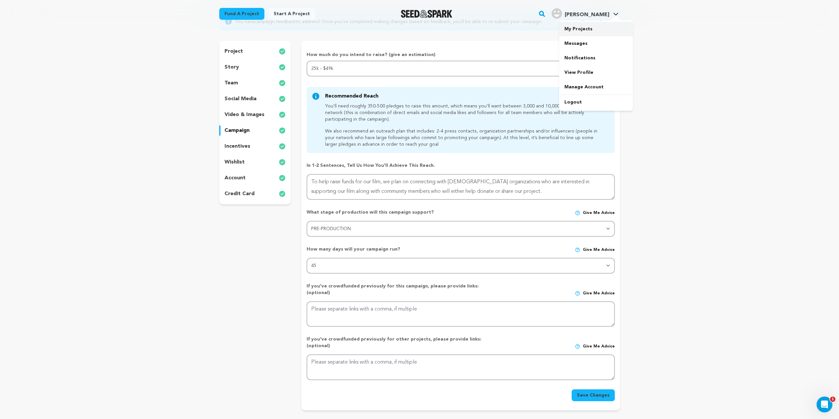
click at [599, 28] on link "My Projects" at bounding box center [596, 29] width 74 height 15
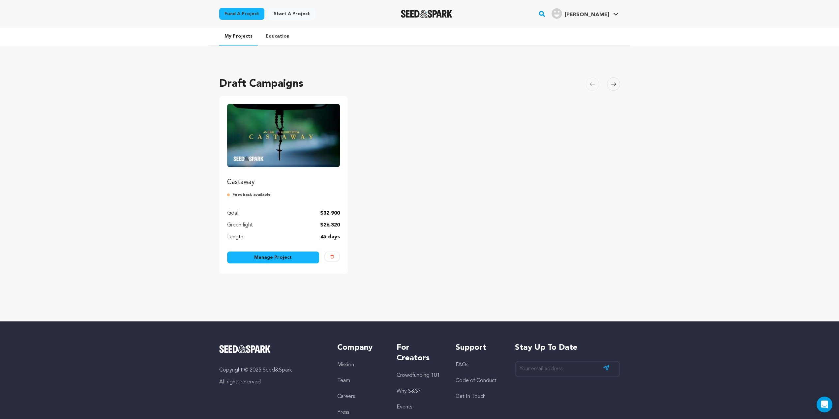
click at [267, 259] on link "Manage Project" at bounding box center [273, 258] width 92 height 12
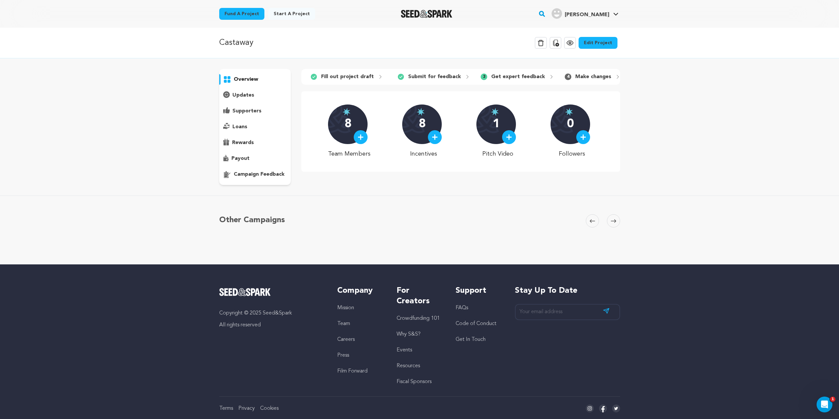
click at [248, 93] on p "updates" at bounding box center [243, 95] width 22 height 8
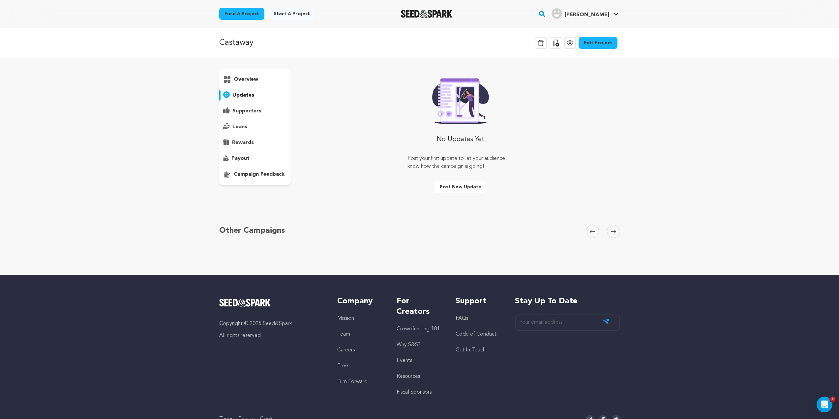
click at [248, 110] on p "supporters" at bounding box center [246, 111] width 29 height 8
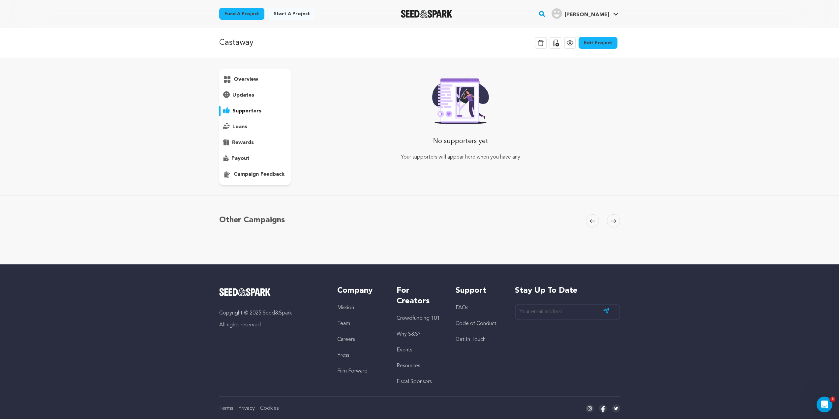
click at [247, 123] on div "loans" at bounding box center [255, 127] width 72 height 11
click at [250, 136] on div "overview" at bounding box center [255, 127] width 72 height 116
click at [252, 143] on p "rewards" at bounding box center [243, 143] width 22 height 8
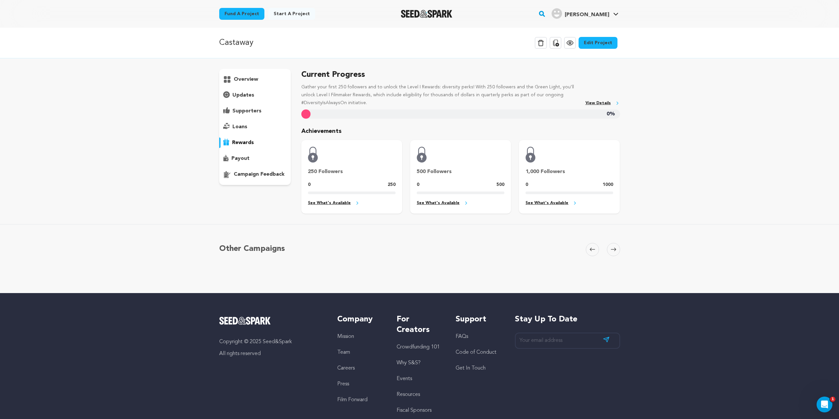
click at [253, 154] on div "payout" at bounding box center [255, 158] width 72 height 11
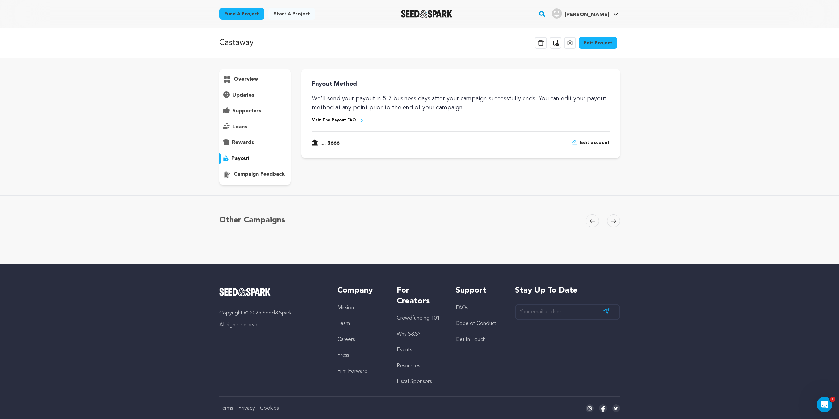
click at [255, 167] on div "overview" at bounding box center [255, 127] width 72 height 116
click at [257, 171] on p "campaign feedback" at bounding box center [259, 174] width 51 height 8
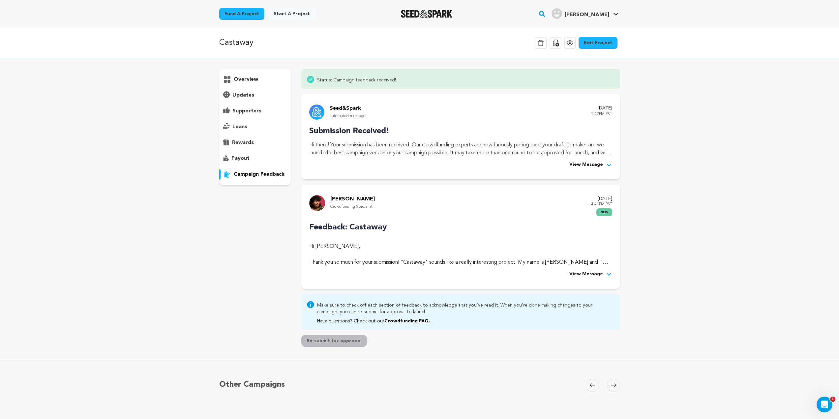
click at [585, 274] on span "View Message" at bounding box center [586, 274] width 34 height 8
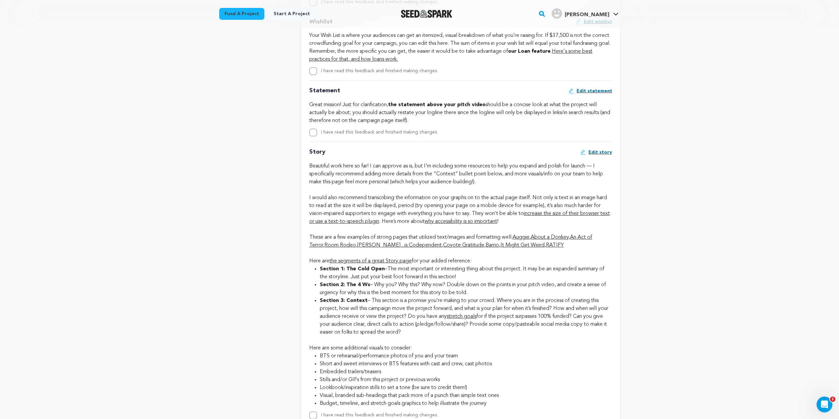
scroll to position [1154, 0]
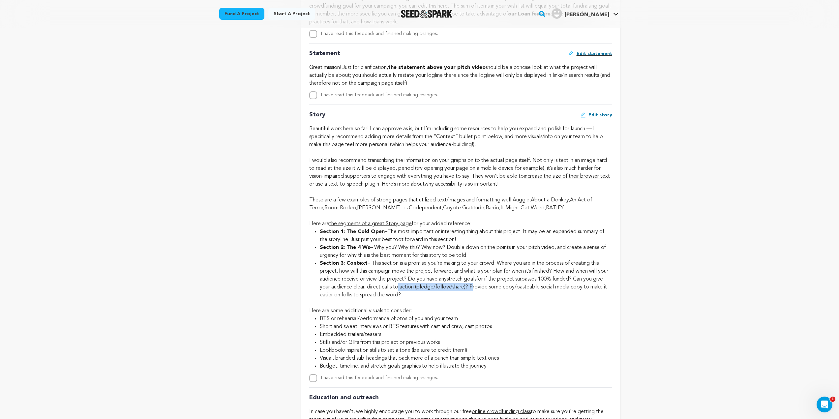
drag, startPoint x: 478, startPoint y: 289, endPoint x: 407, endPoint y: 285, distance: 70.9
drag, startPoint x: 448, startPoint y: 295, endPoint x: 335, endPoint y: 293, distance: 113.1
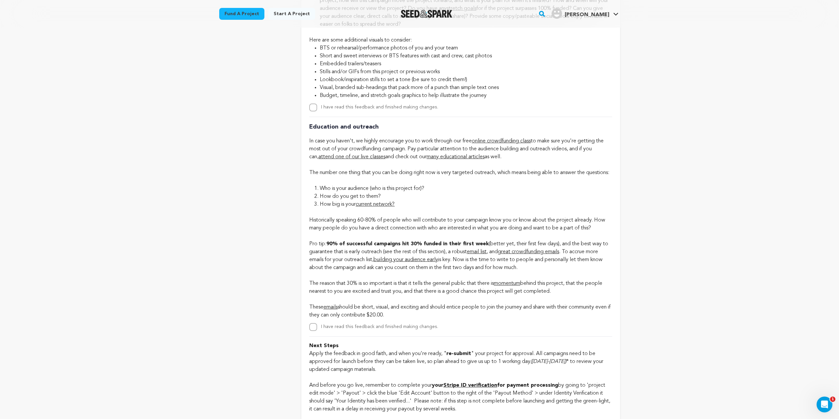
scroll to position [1582, 0]
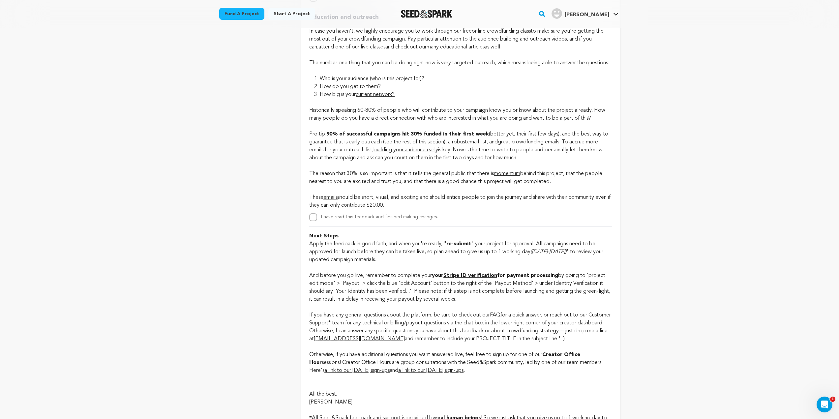
drag, startPoint x: 376, startPoint y: 343, endPoint x: 380, endPoint y: 337, distance: 7.7
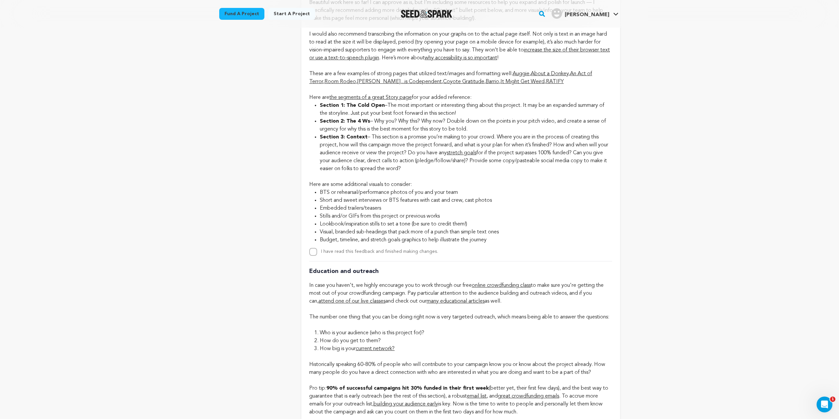
scroll to position [1187, 0]
